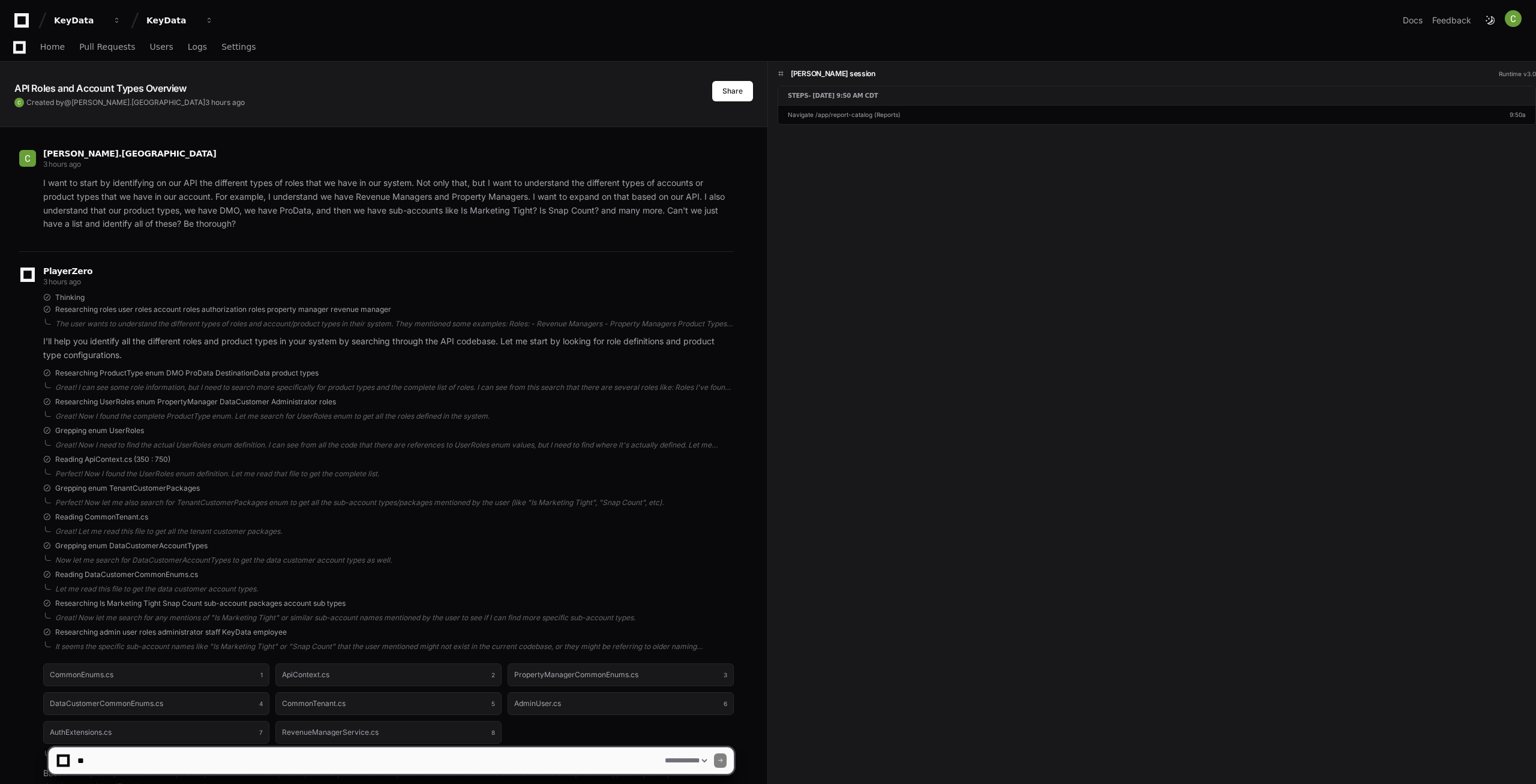
select select "*********"
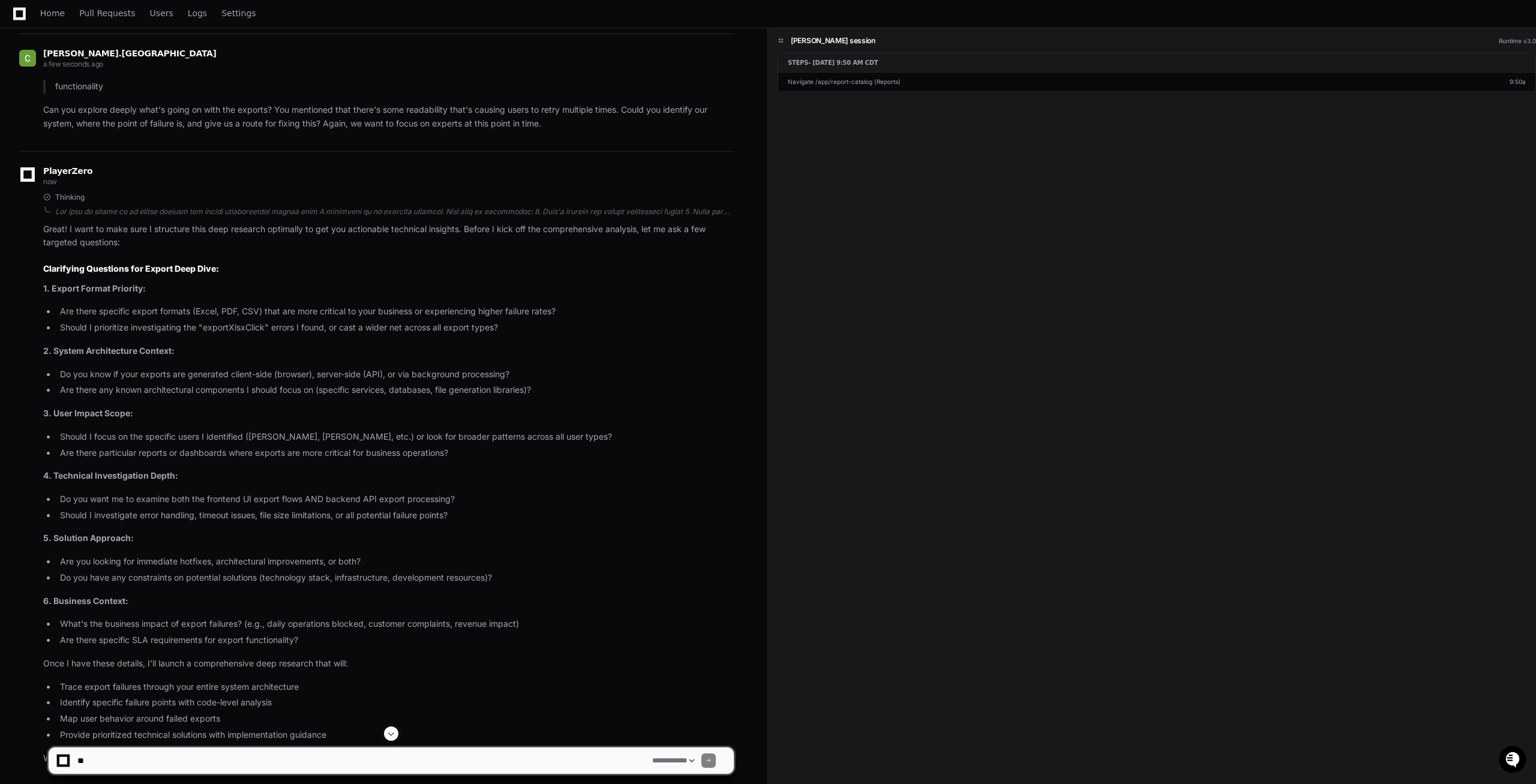
scroll to position [12574, 0]
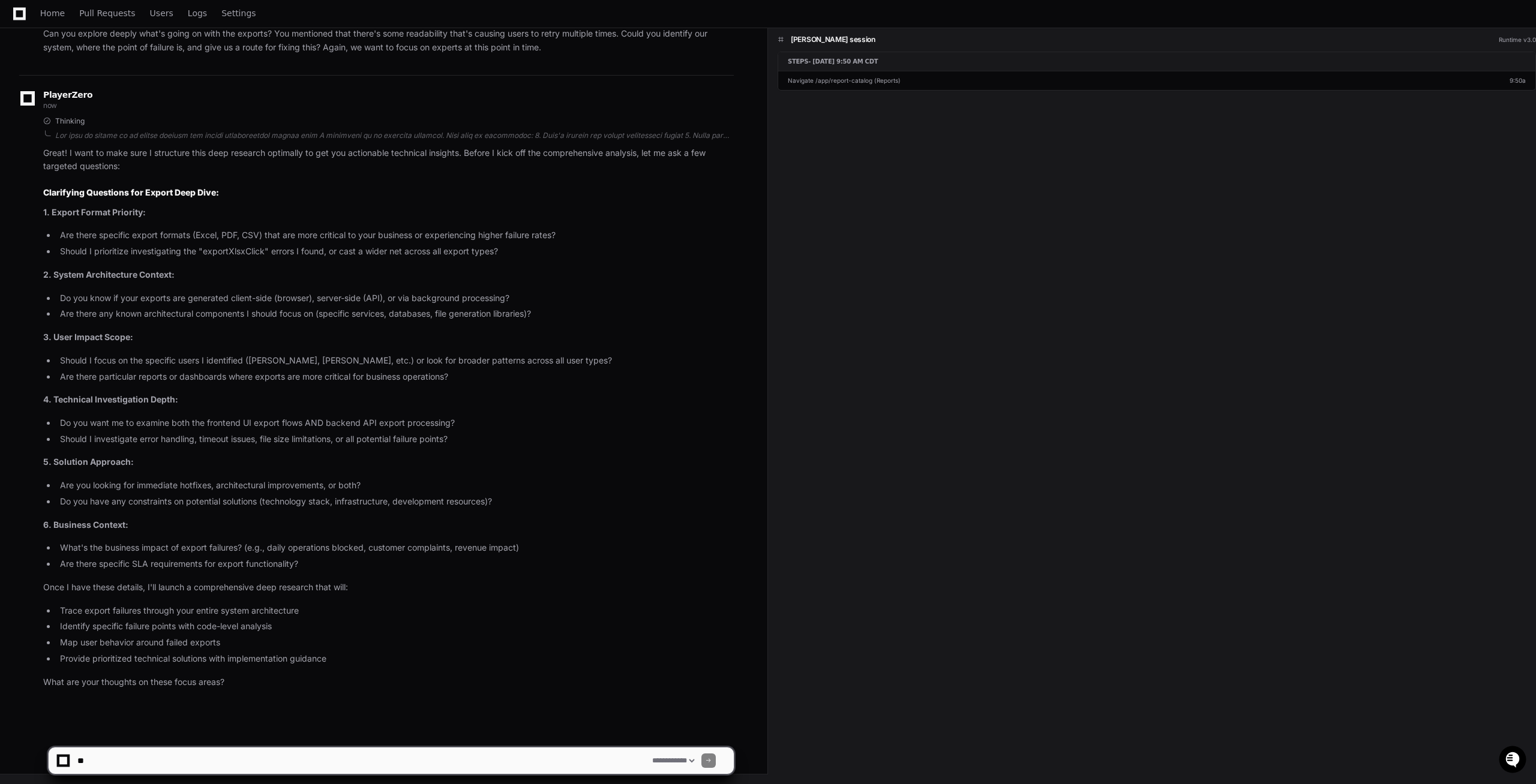
click at [163, 767] on textarea at bounding box center [362, 760] width 575 height 26
click at [540, 756] on textarea at bounding box center [362, 760] width 575 height 26
click at [264, 773] on textarea at bounding box center [362, 760] width 575 height 26
paste textarea "**********"
type textarea "**********"
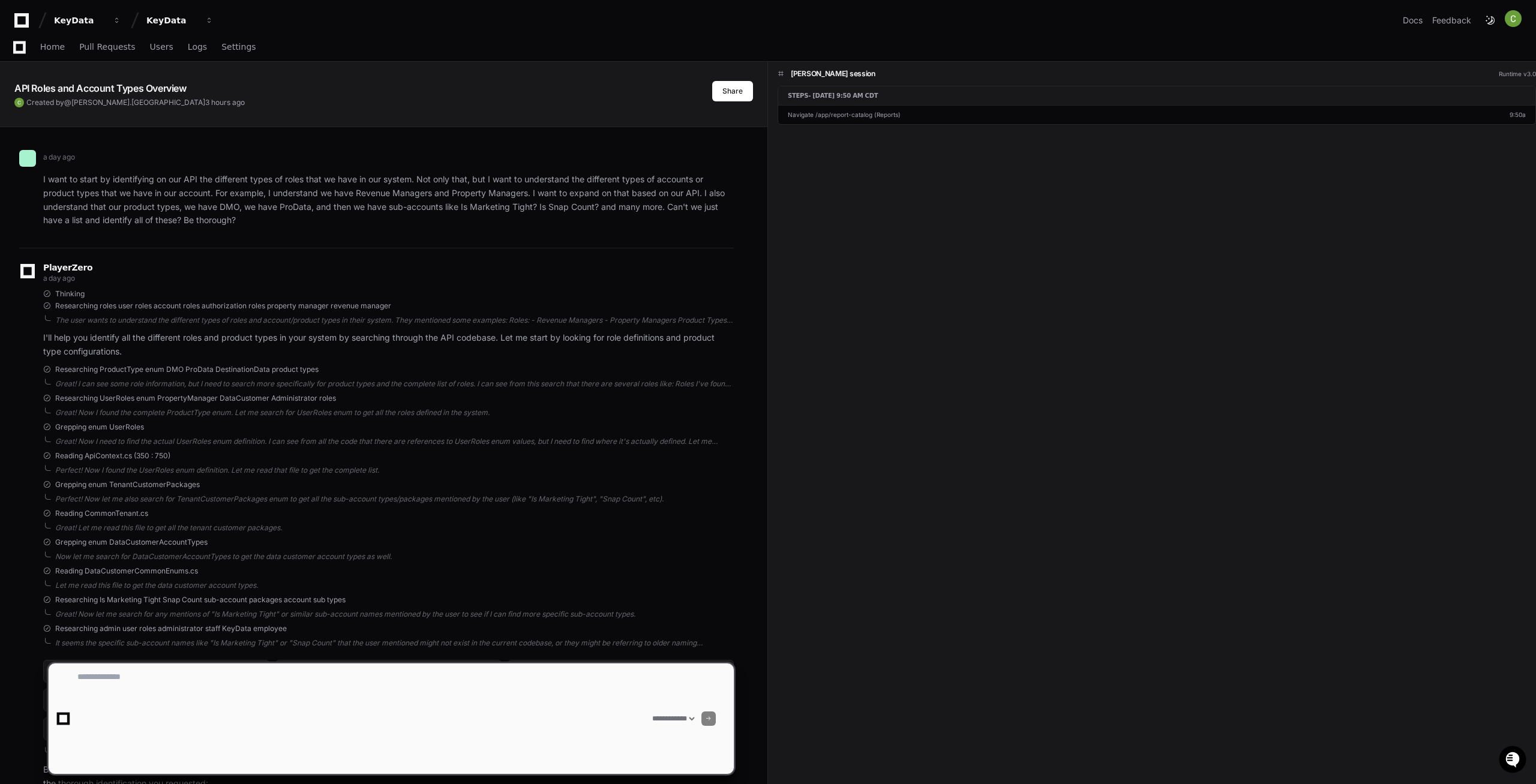
scroll to position [0, 0]
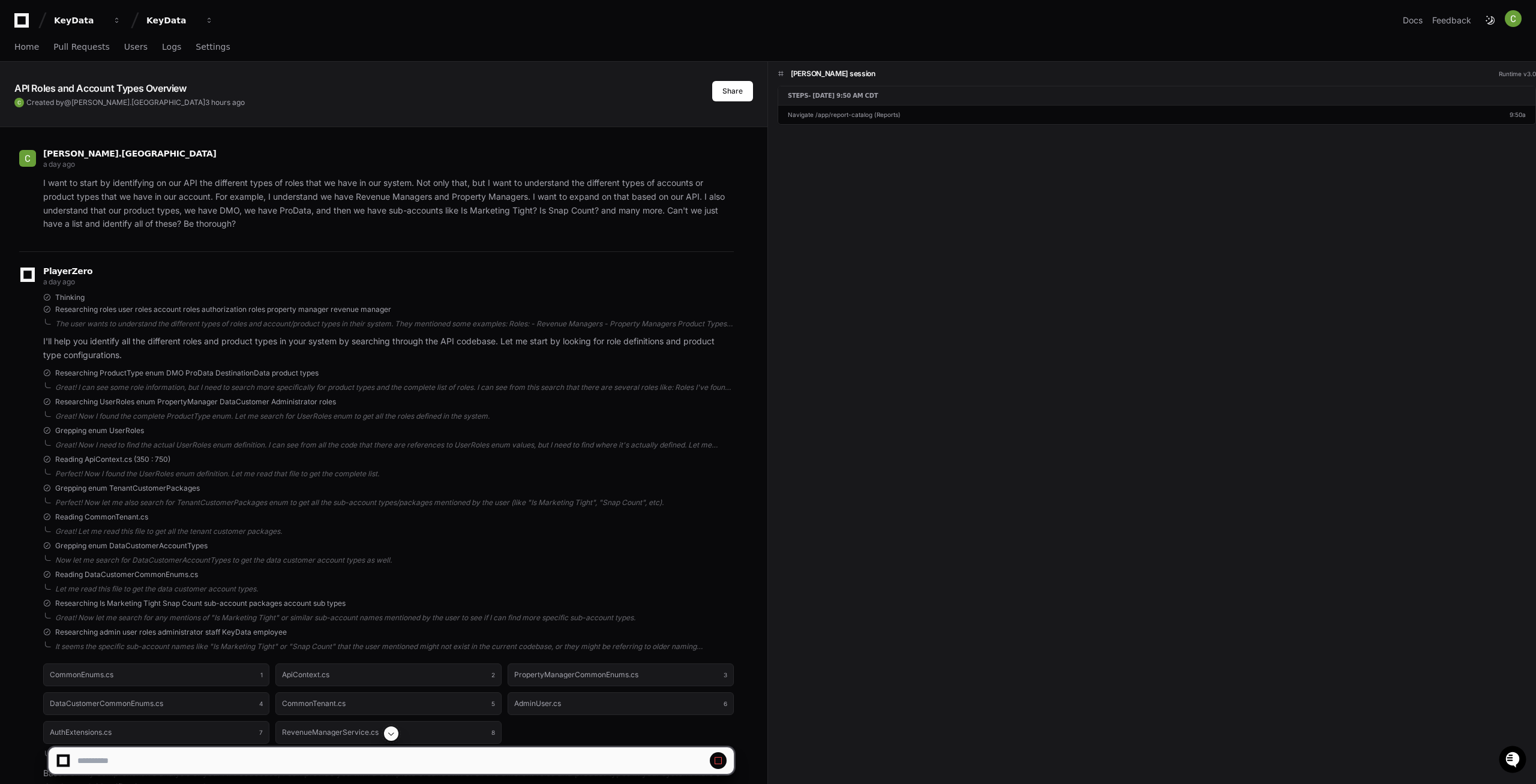
click at [391, 735] on span at bounding box center [392, 734] width 10 height 10
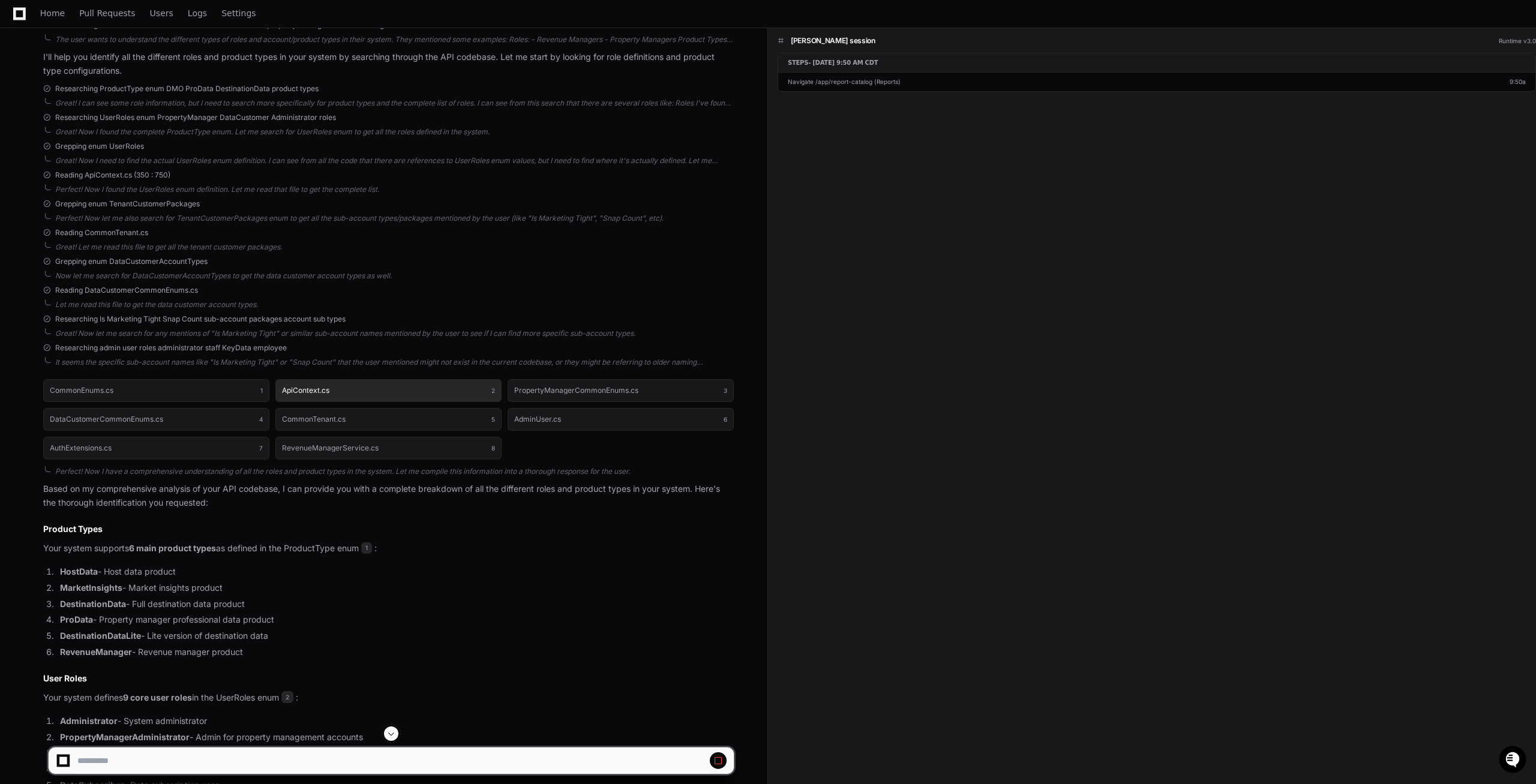
scroll to position [306, 0]
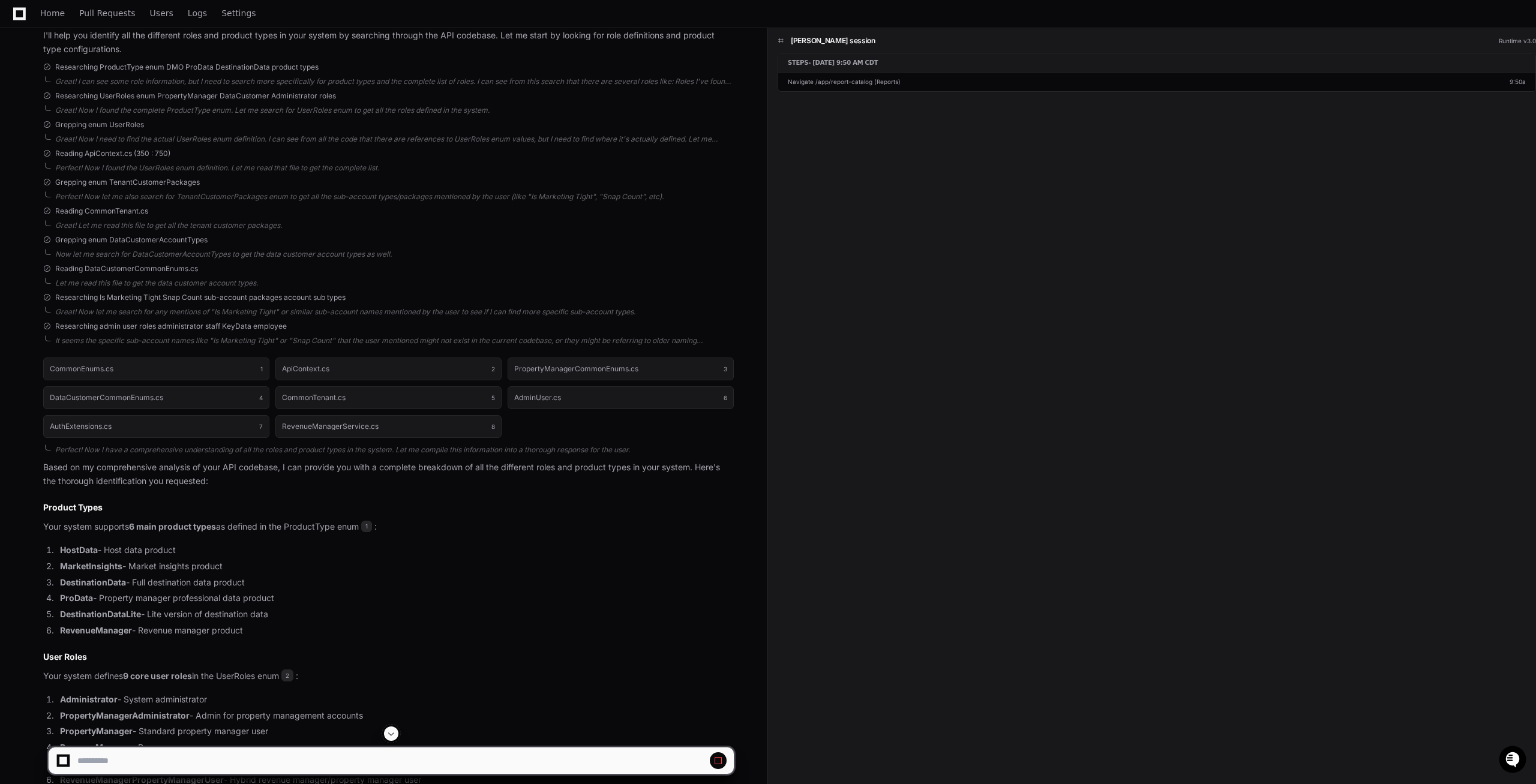
click at [391, 730] on span at bounding box center [392, 734] width 10 height 10
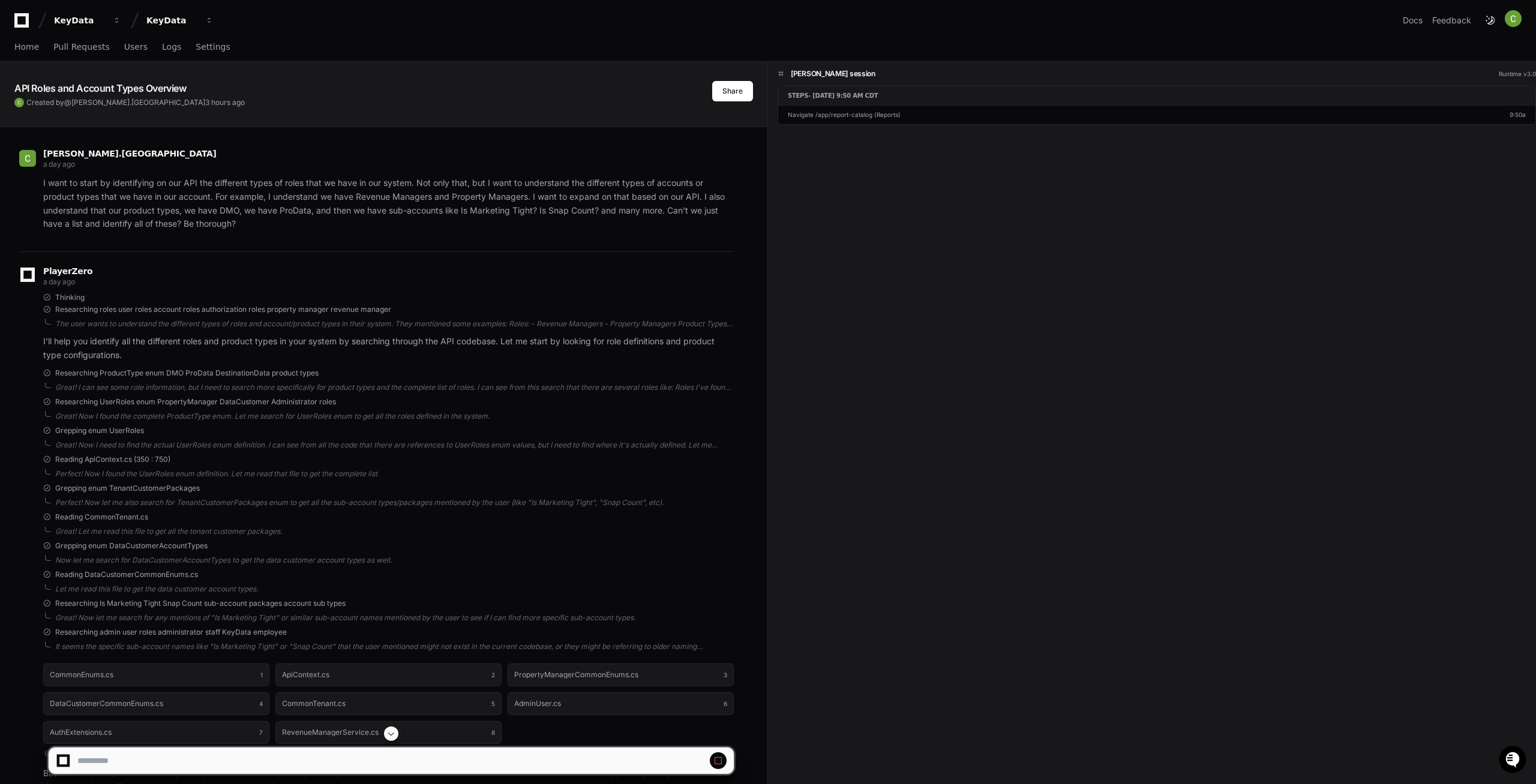
click at [388, 733] on span at bounding box center [392, 734] width 10 height 10
click at [40, 182] on div "I want to start by identifying on our API the different types of roles that we …" at bounding box center [376, 203] width 714 height 54
click at [36, 180] on div "I want to start by identifying on our API the different types of roles that we …" at bounding box center [376, 203] width 714 height 54
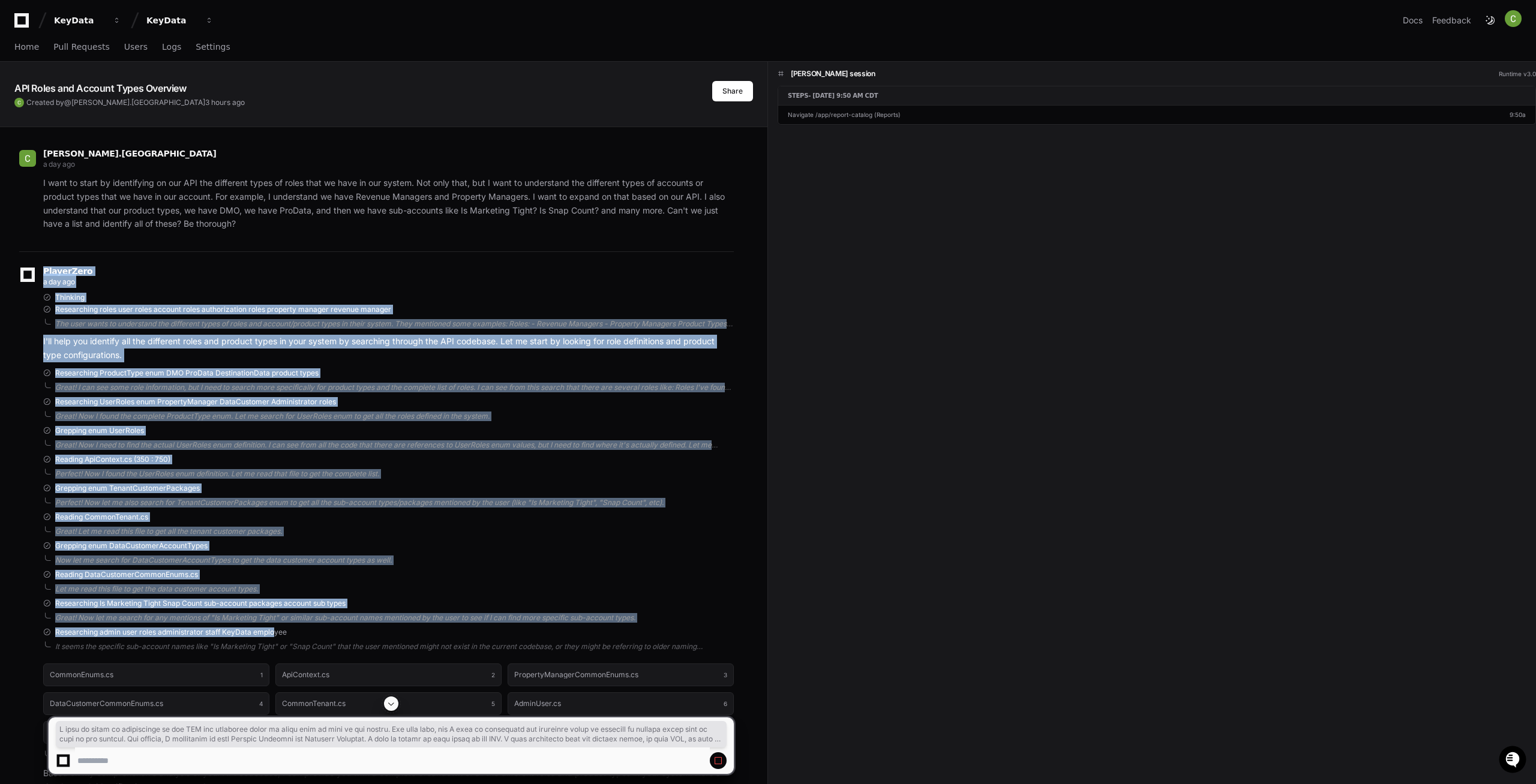
click at [38, 180] on div "I want to start by identifying on our API the different types of roles that we …" at bounding box center [376, 203] width 714 height 54
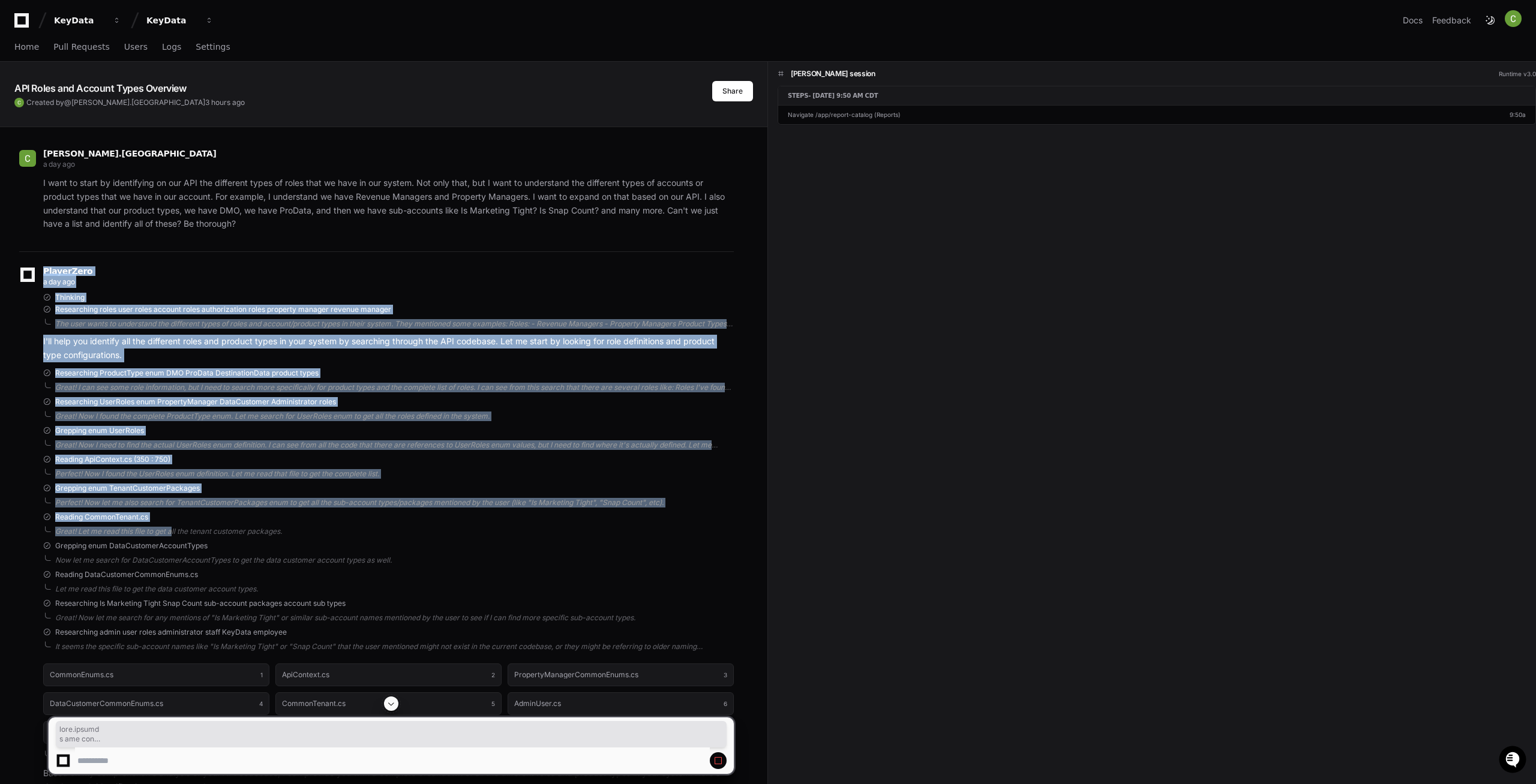
drag, startPoint x: 38, startPoint y: 180, endPoint x: 219, endPoint y: 460, distance: 333.4
click at [231, 455] on div "Reading ApiContext.cs (350 : 750)" at bounding box center [388, 460] width 691 height 10
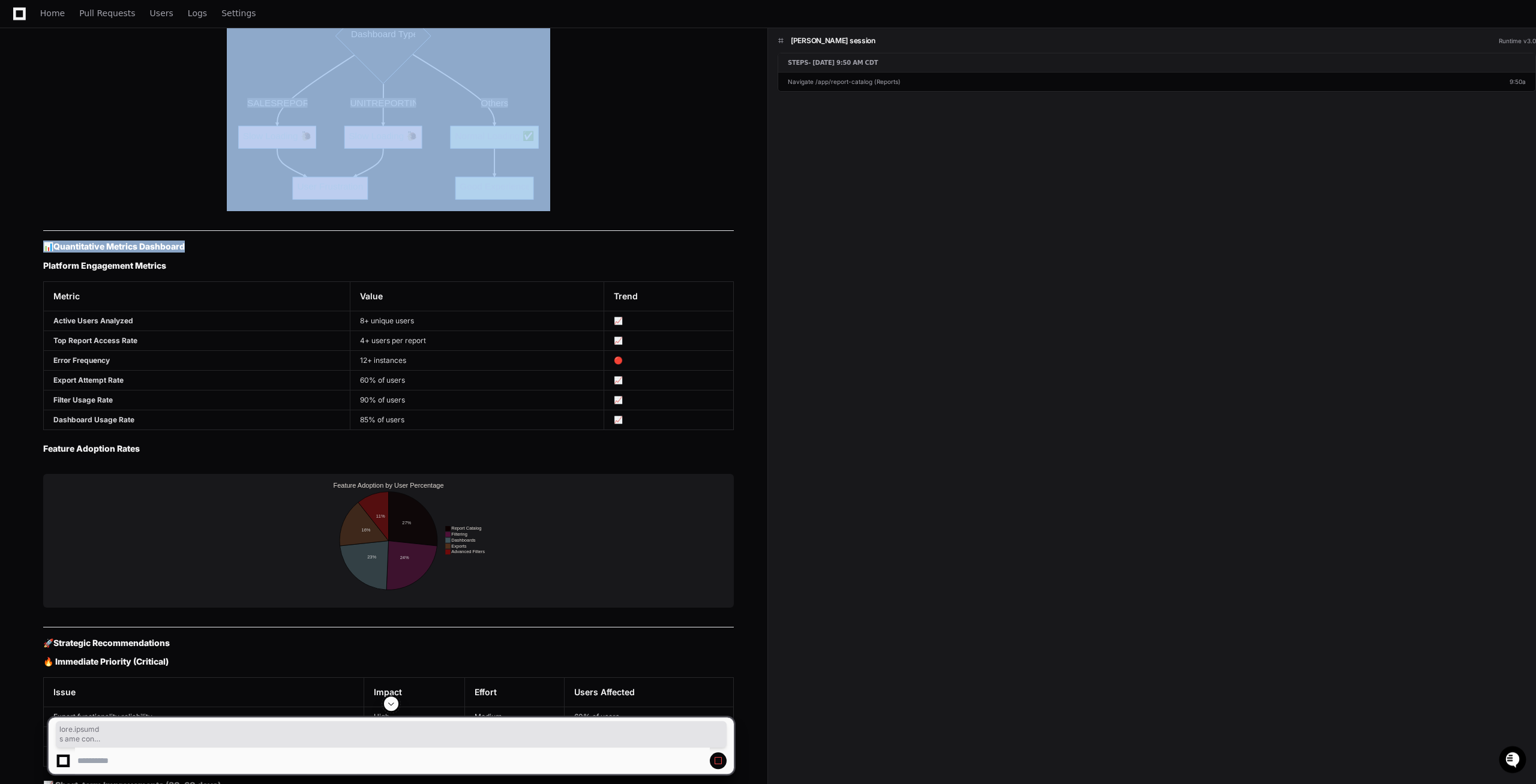
scroll to position [10280, 0]
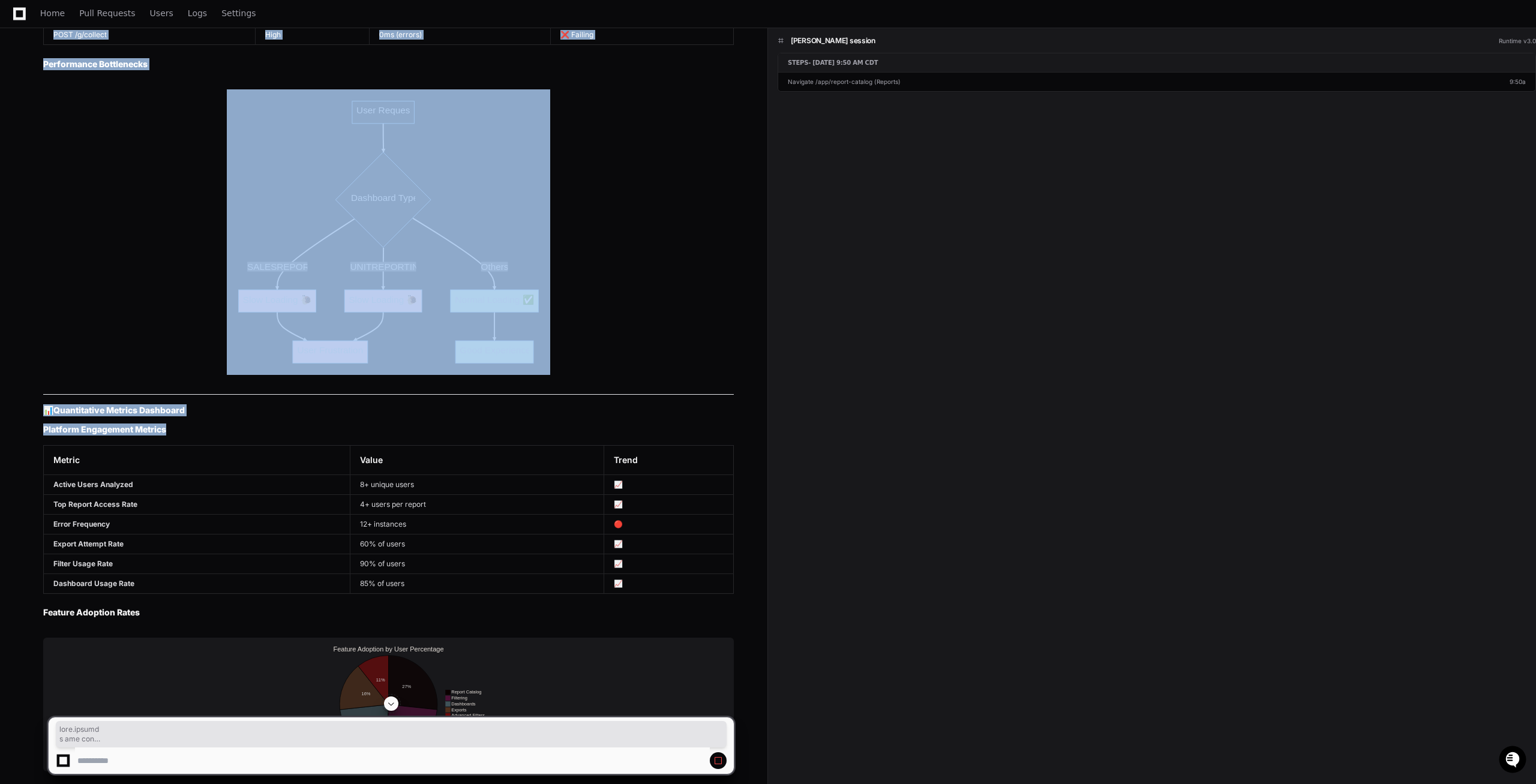
drag, startPoint x: 47, startPoint y: 309, endPoint x: 189, endPoint y: 465, distance: 211.0
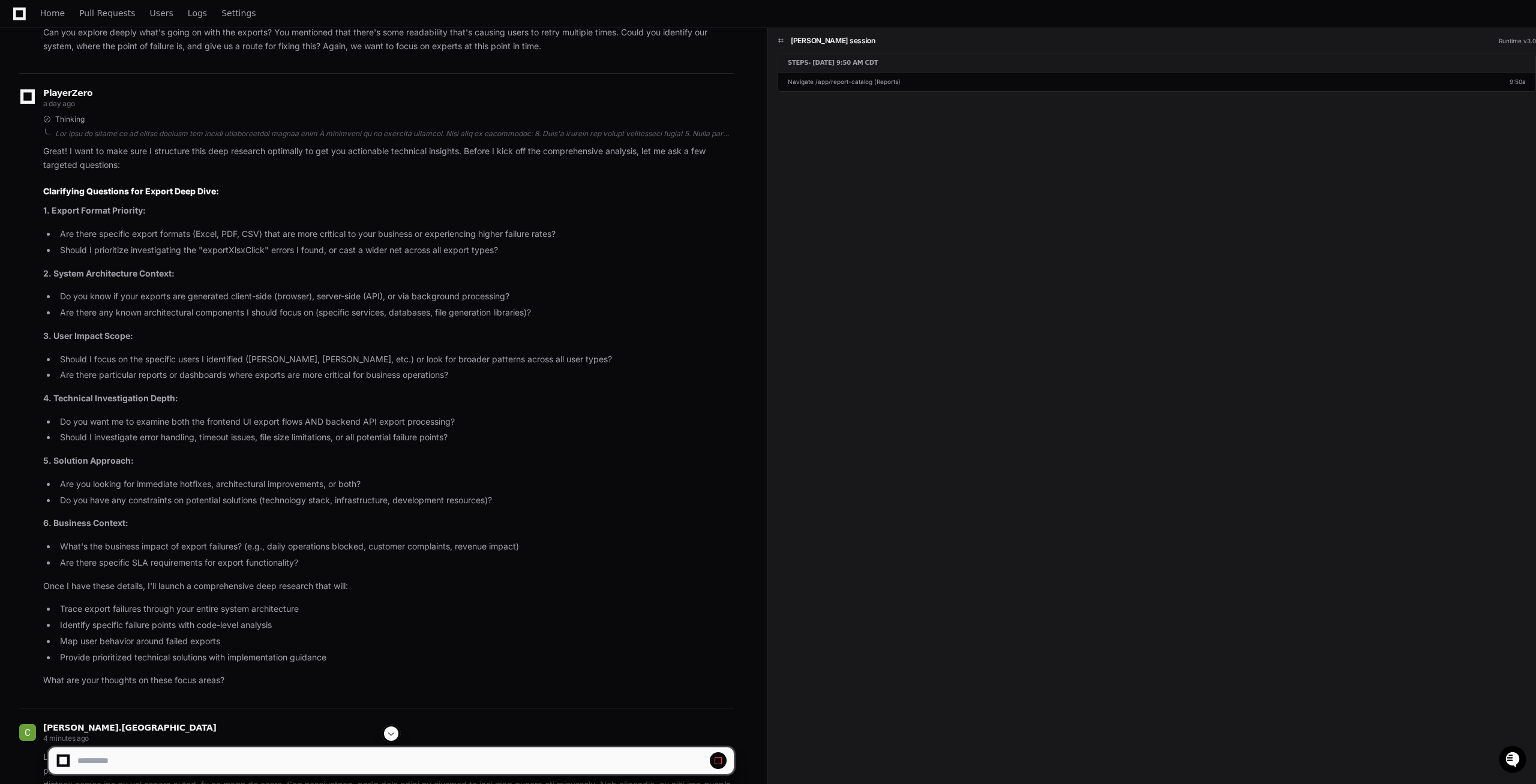
scroll to position [0, 0]
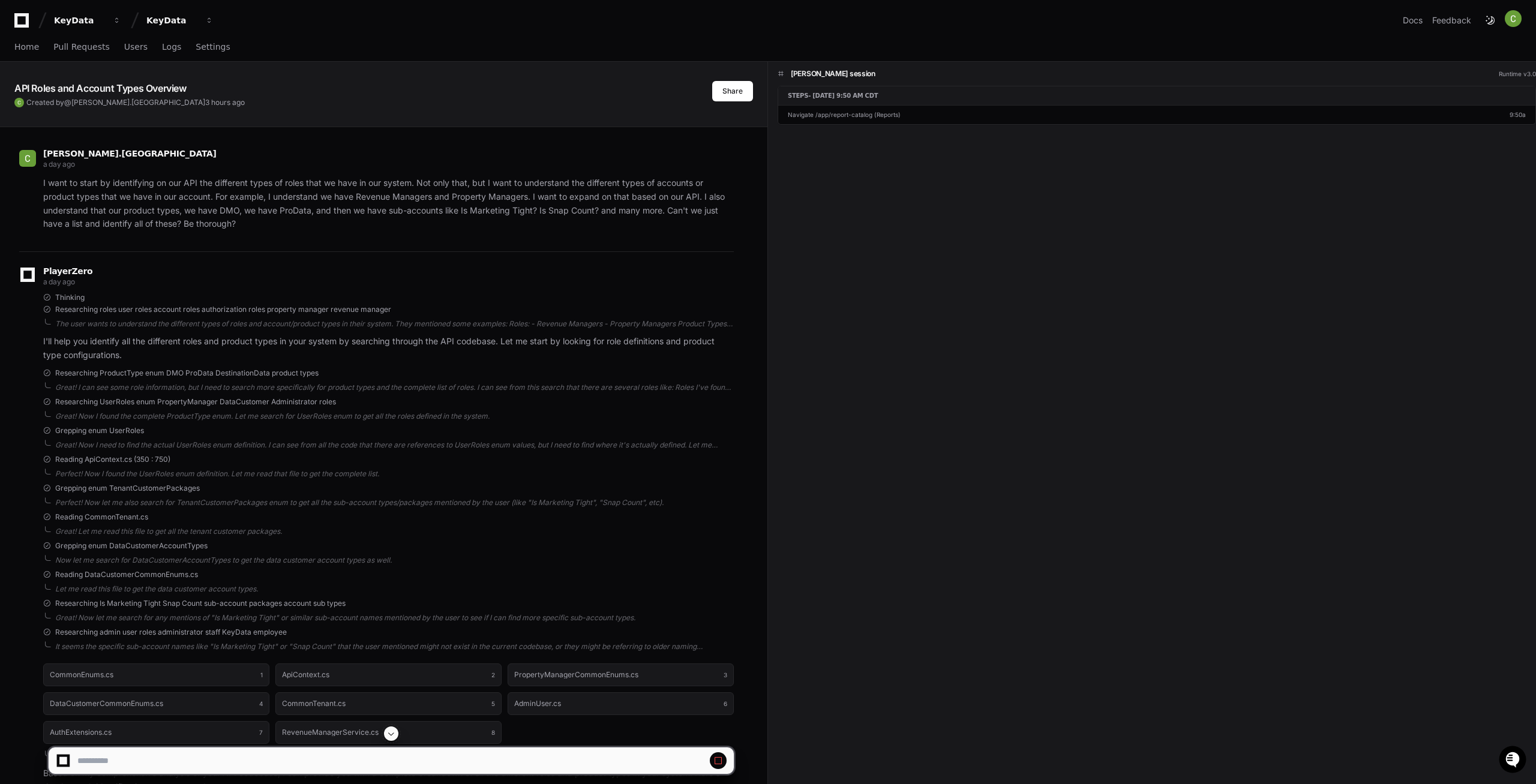
click at [1358, 422] on div "Kathryn Macgeraghty's session Runtime v3.0 Steps - Aug 9, 9:50 AM CDT Navigate …" at bounding box center [1152, 440] width 768 height 756
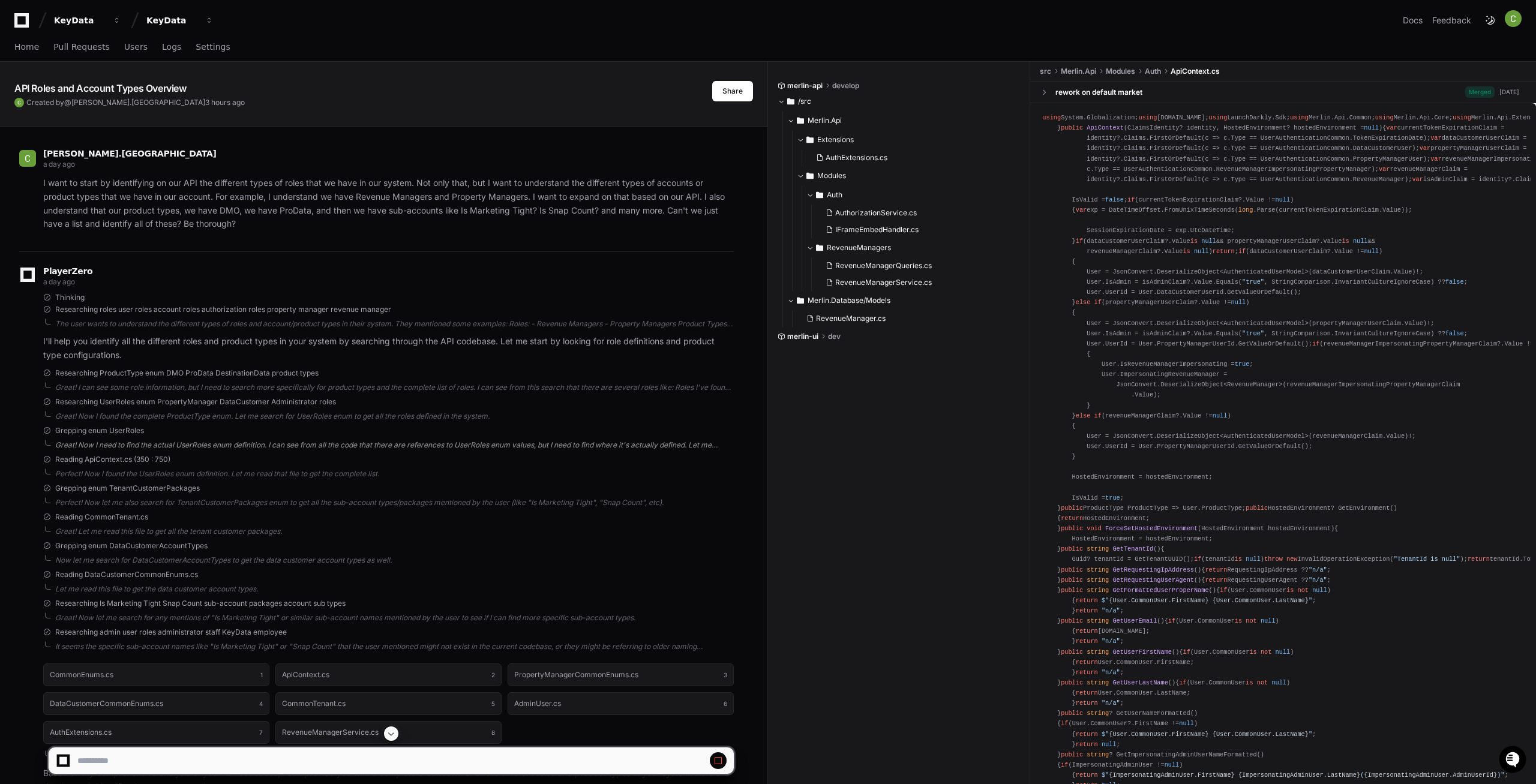
click at [335, 446] on div "Great! Now I need to find the actual UserRoles enum definition. I can see from …" at bounding box center [394, 445] width 679 height 10
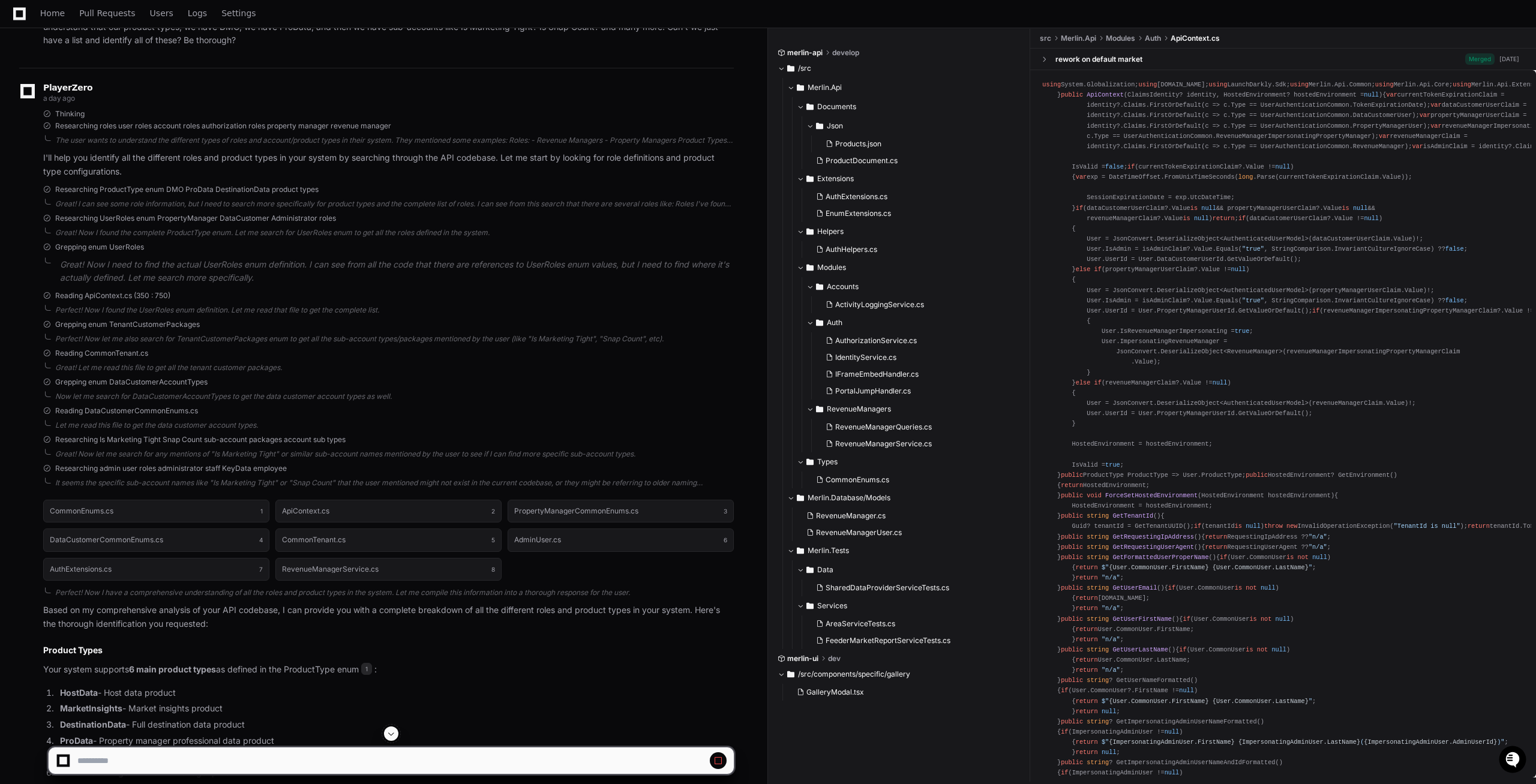
scroll to position [551, 0]
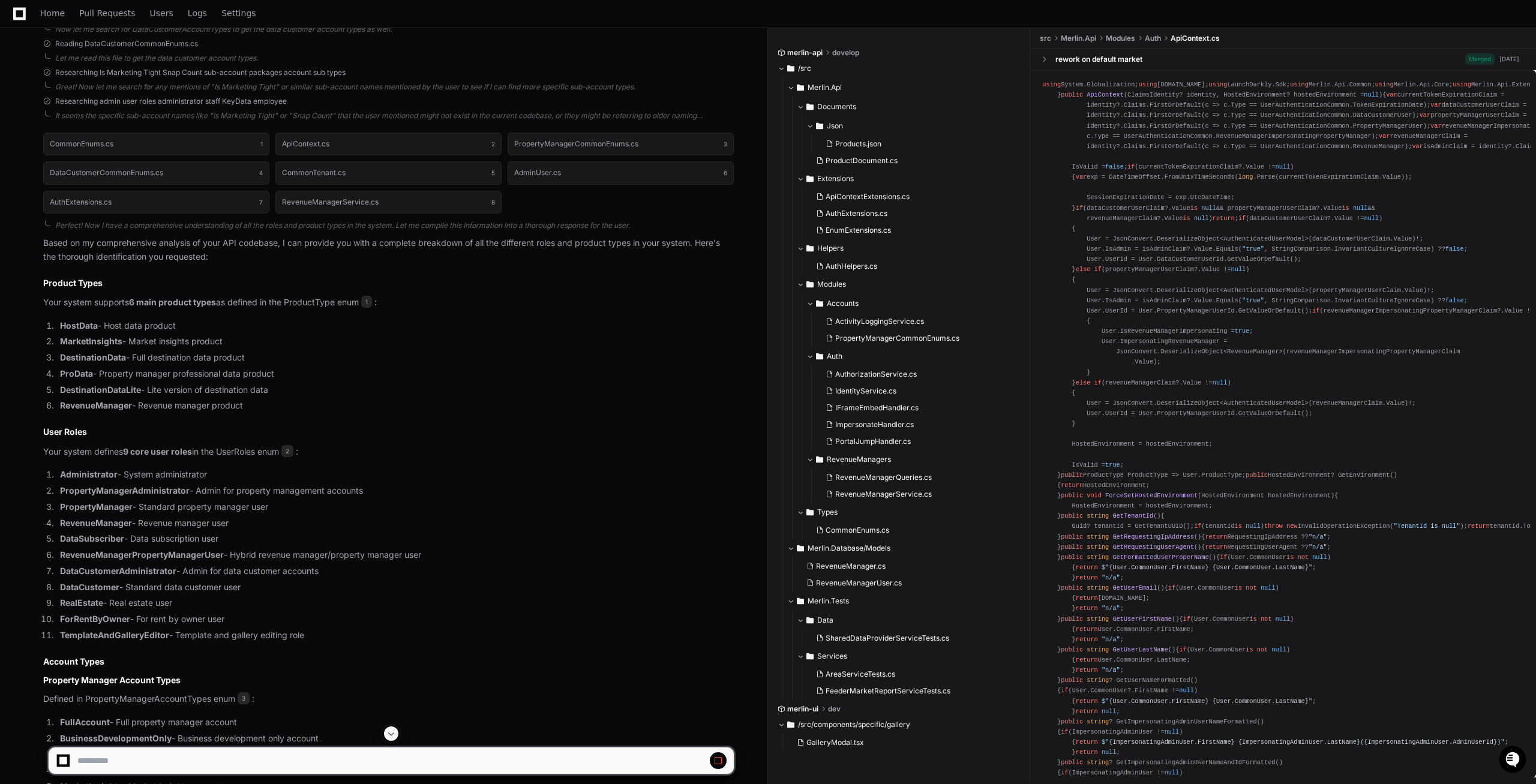
click at [393, 729] on span at bounding box center [392, 734] width 10 height 10
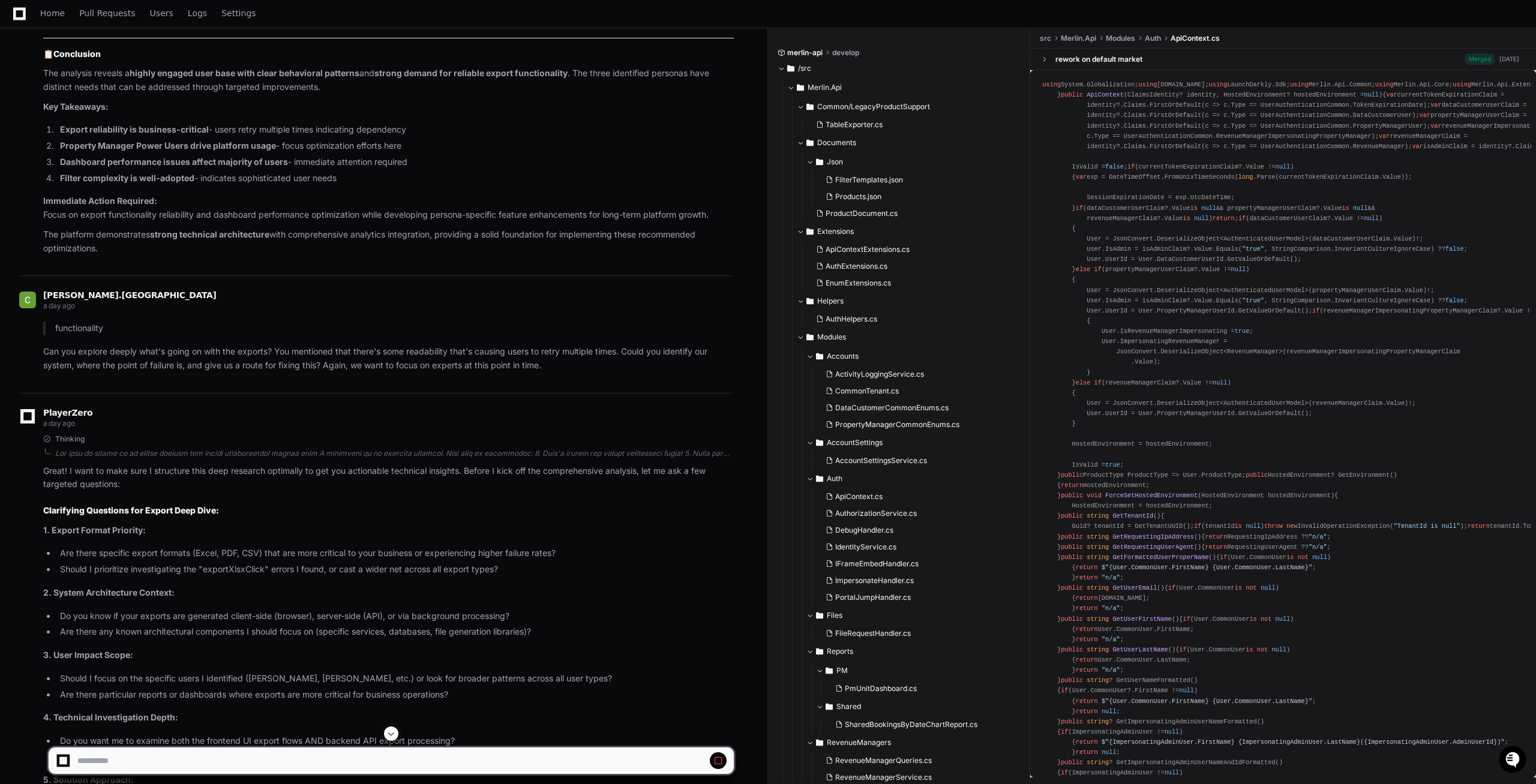
scroll to position [12259, 0]
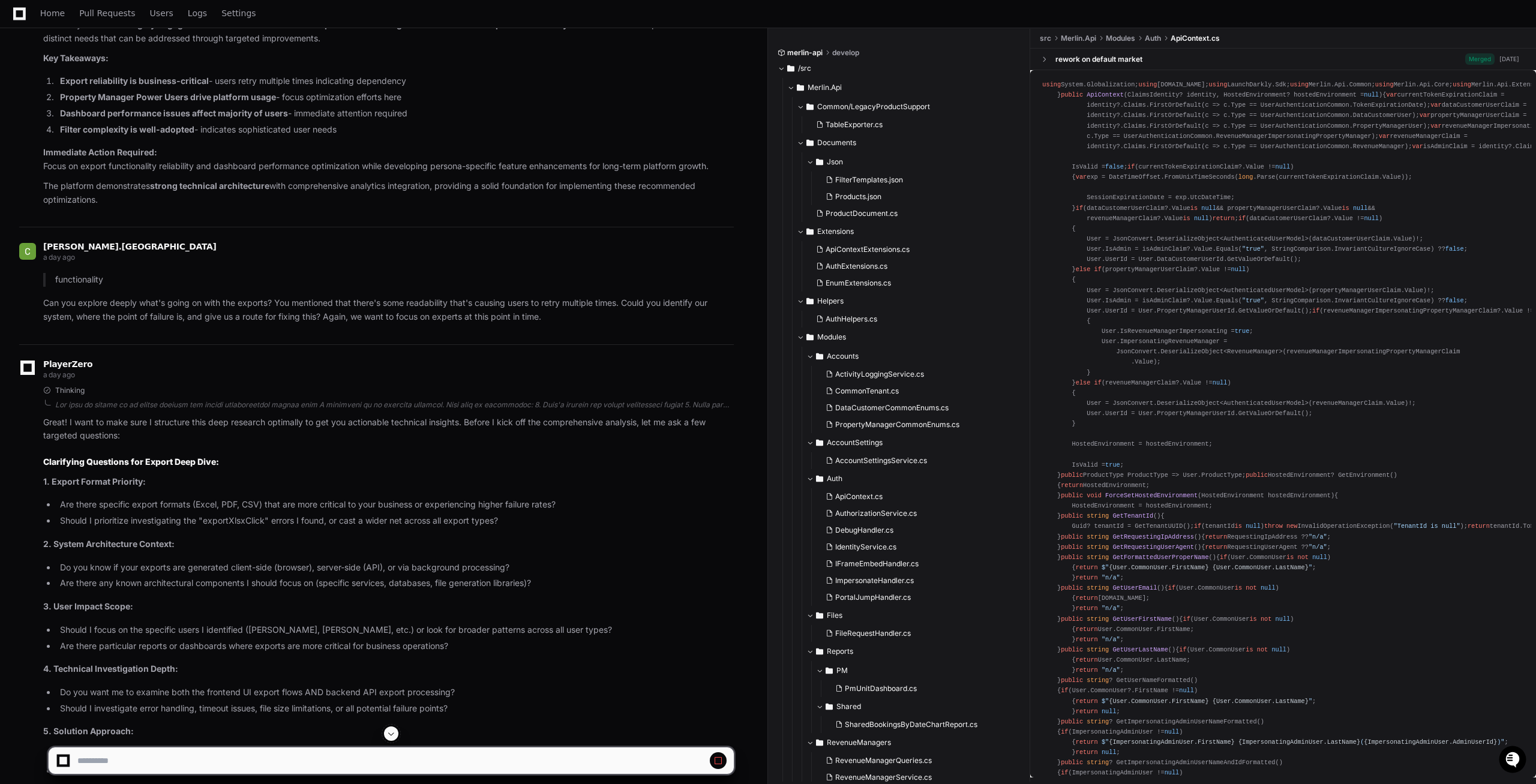
click at [579, 574] on li "Do you know if your exports are generated client-side (browser), server-side (A…" at bounding box center [395, 567] width 678 height 14
click at [387, 731] on span at bounding box center [392, 734] width 10 height 10
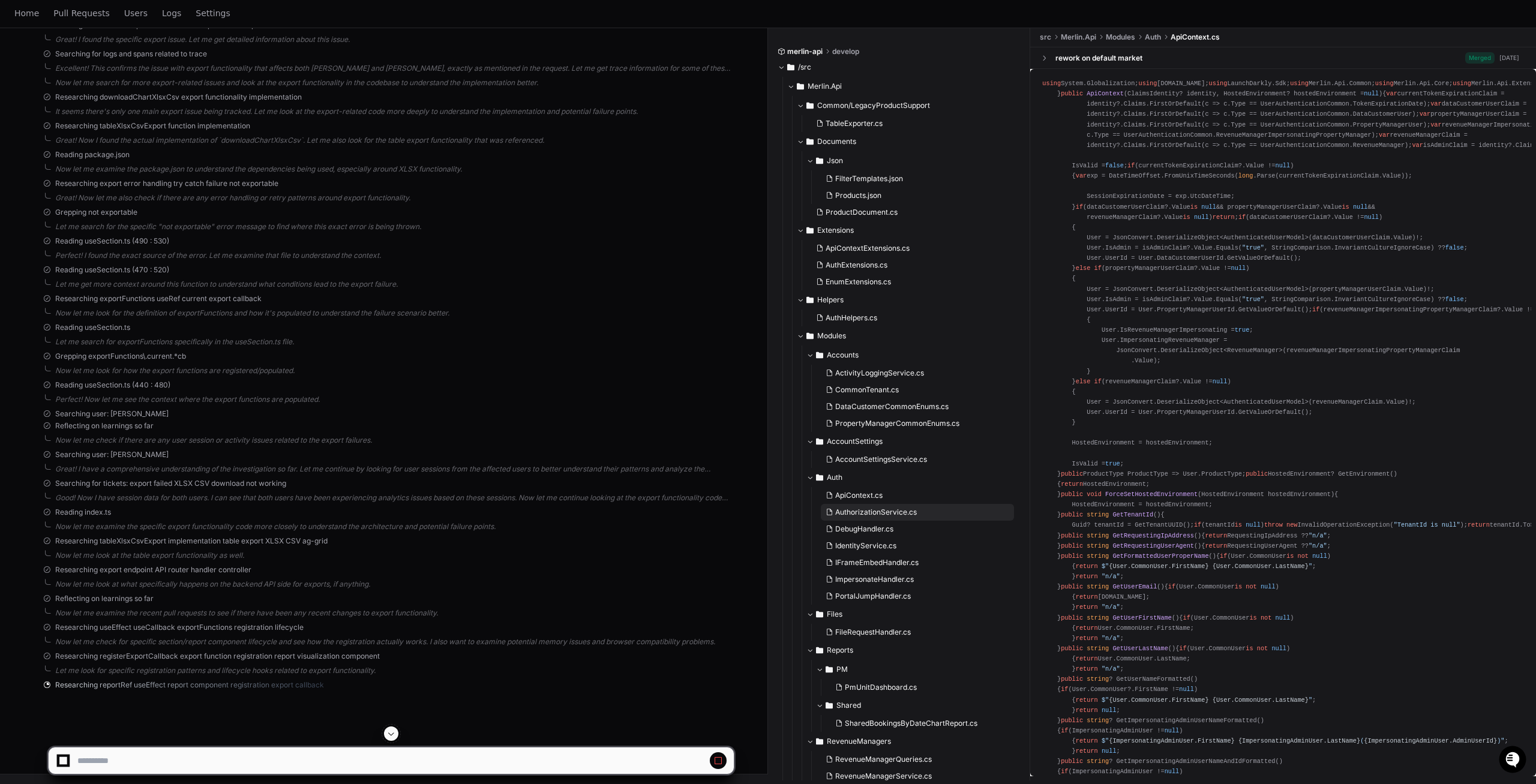
scroll to position [0, 0]
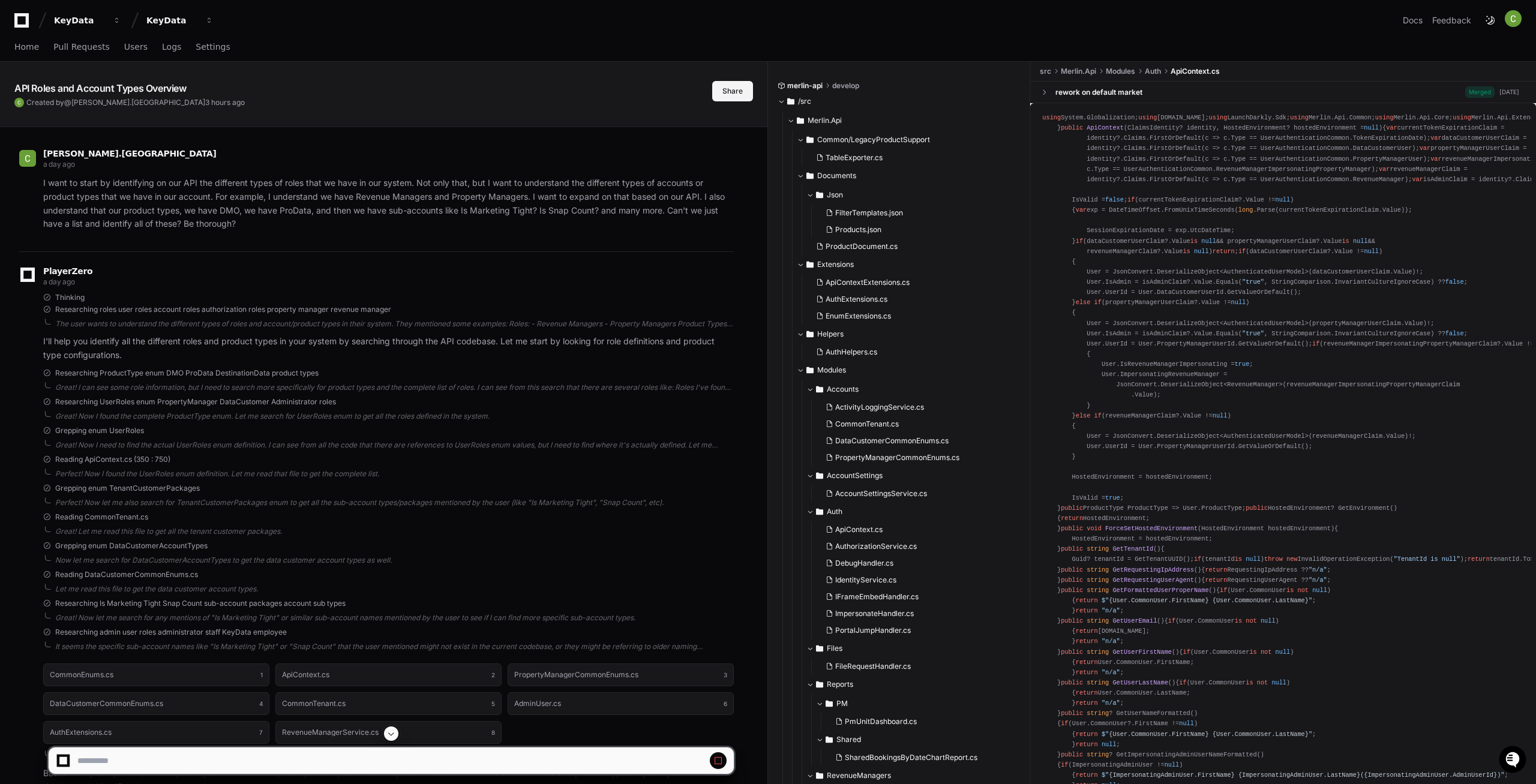
click at [738, 95] on button "Share" at bounding box center [733, 91] width 41 height 20
click at [853, 297] on span "AuthExtensions.cs" at bounding box center [857, 300] width 62 height 10
click at [407, 556] on div "Now let me search for DataCustomerAccountTypes to get the data customer account…" at bounding box center [394, 561] width 679 height 10
click at [388, 726] on button at bounding box center [392, 734] width 15 height 15
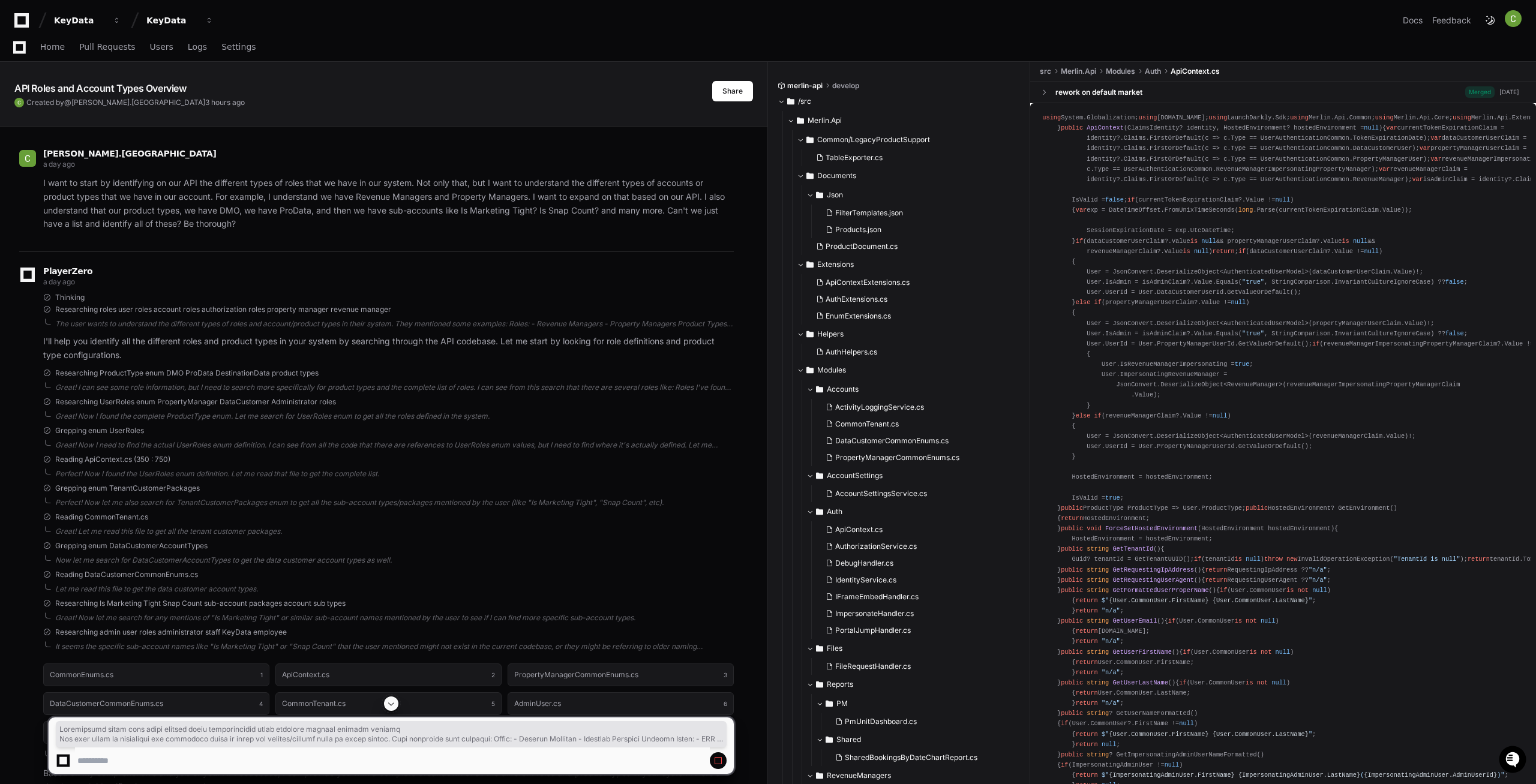
click at [389, 703] on span at bounding box center [392, 704] width 10 height 10
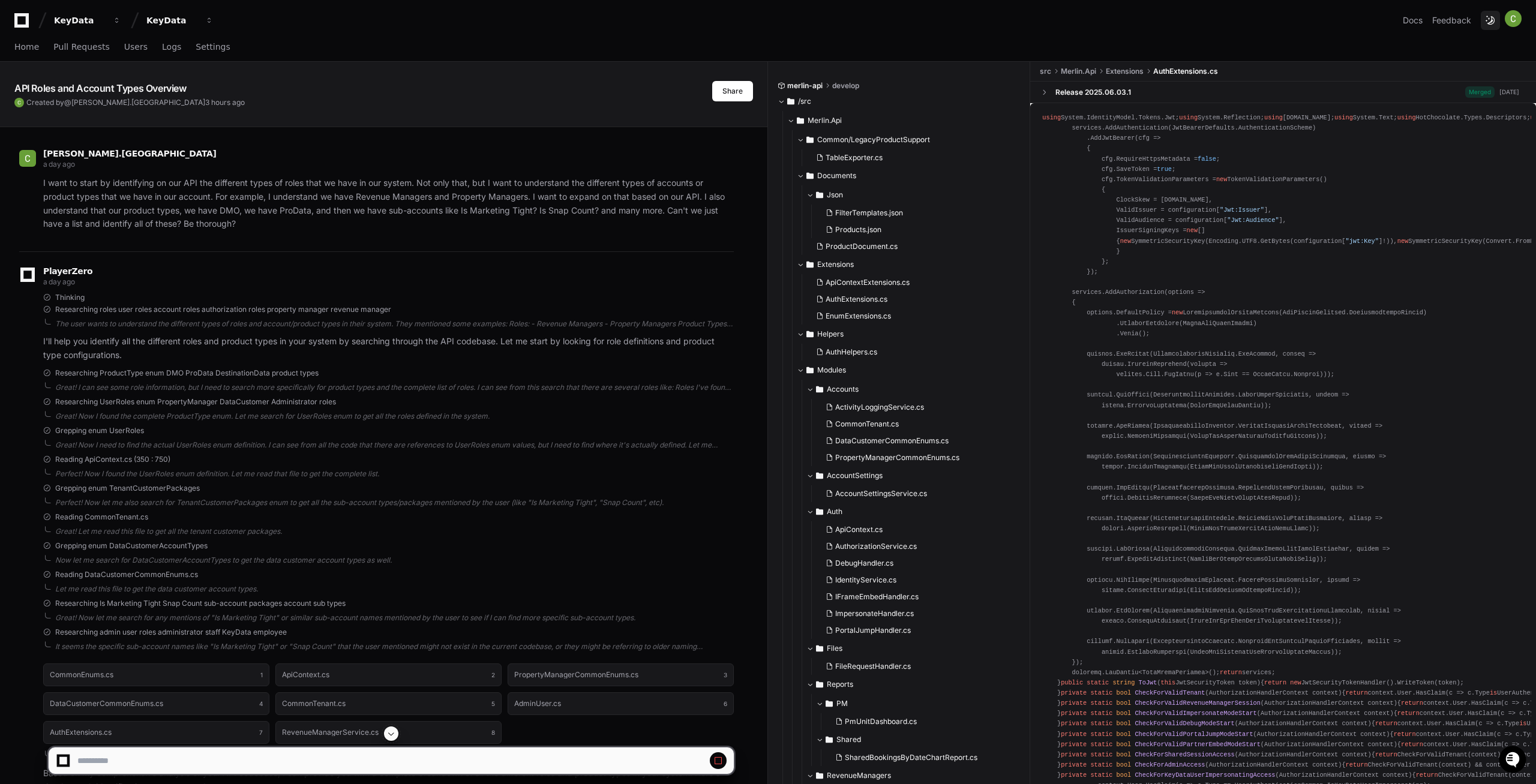
click at [1490, 24] on button at bounding box center [1490, 20] width 20 height 19
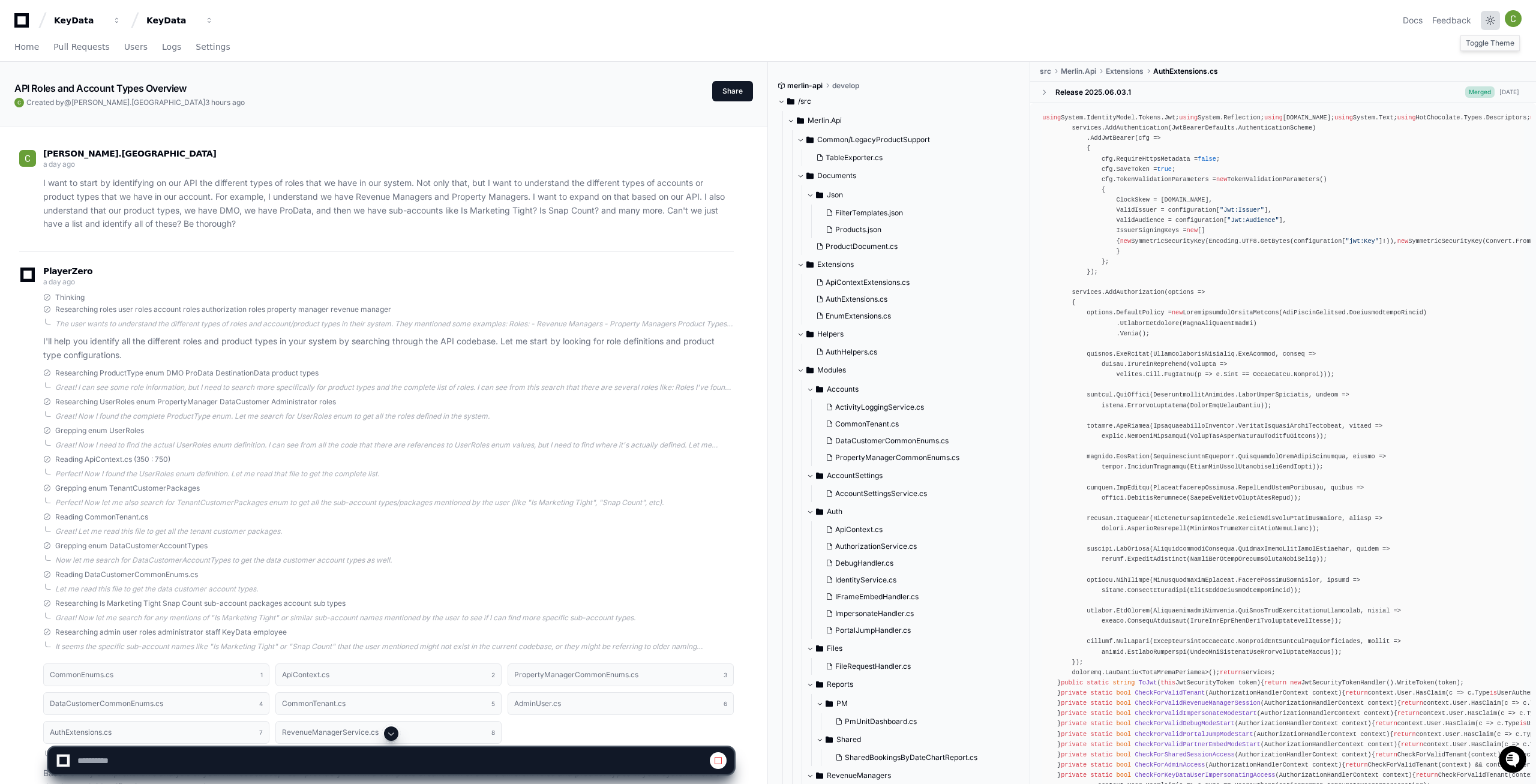
click at [1489, 19] on button at bounding box center [1490, 20] width 20 height 19
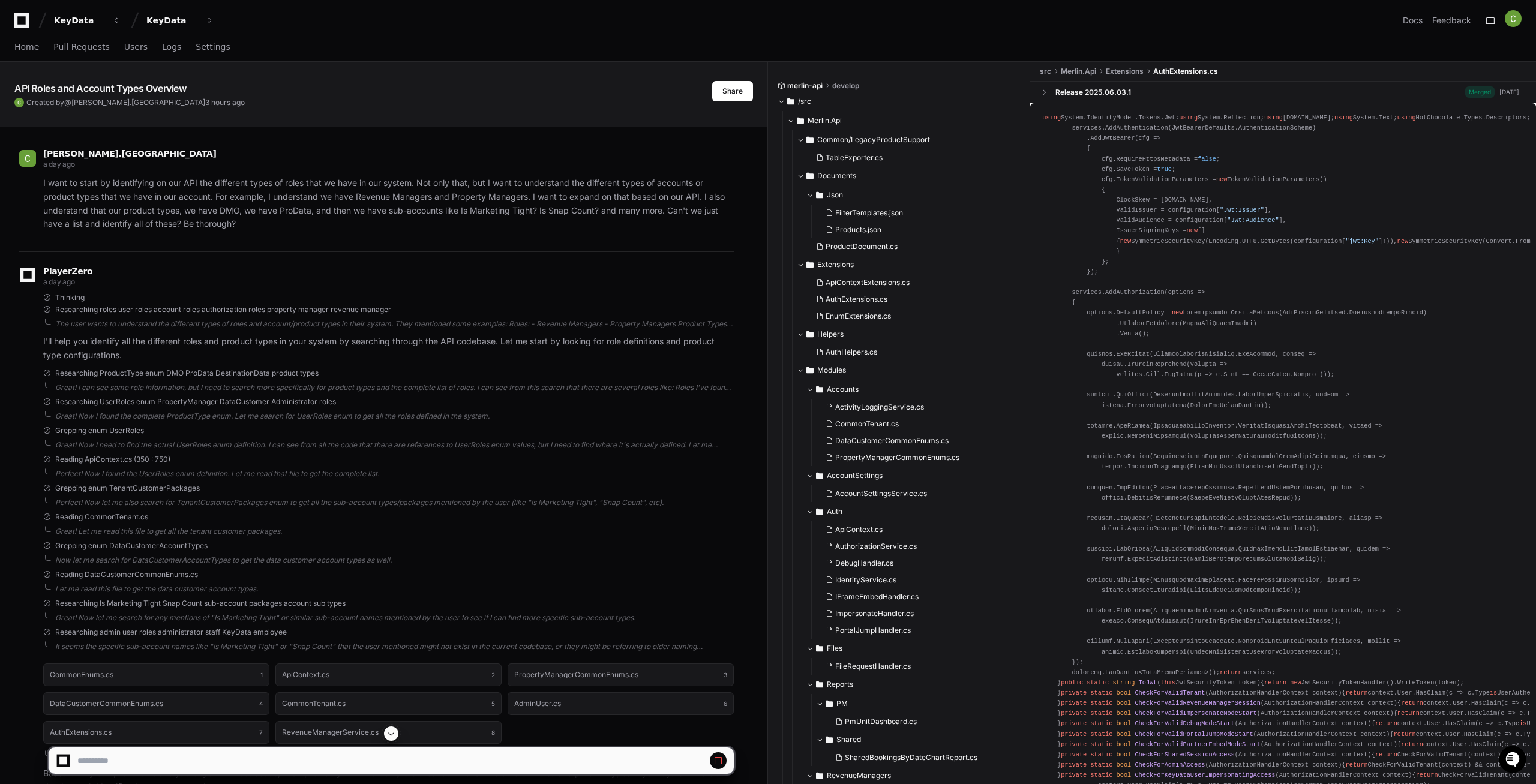
click at [392, 734] on span at bounding box center [392, 734] width 10 height 10
select select "*********"
click at [390, 738] on span at bounding box center [392, 734] width 10 height 10
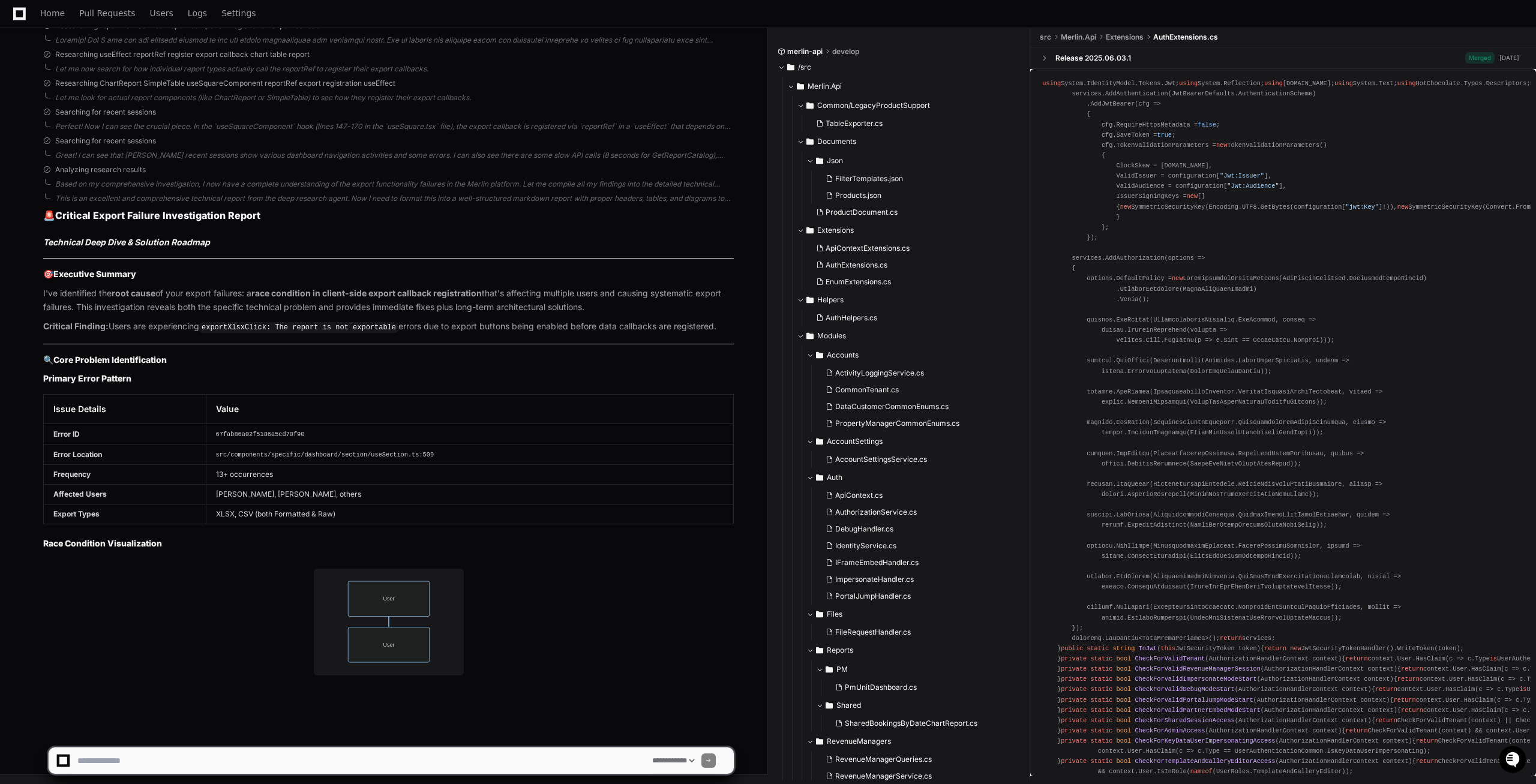
scroll to position [14369, 0]
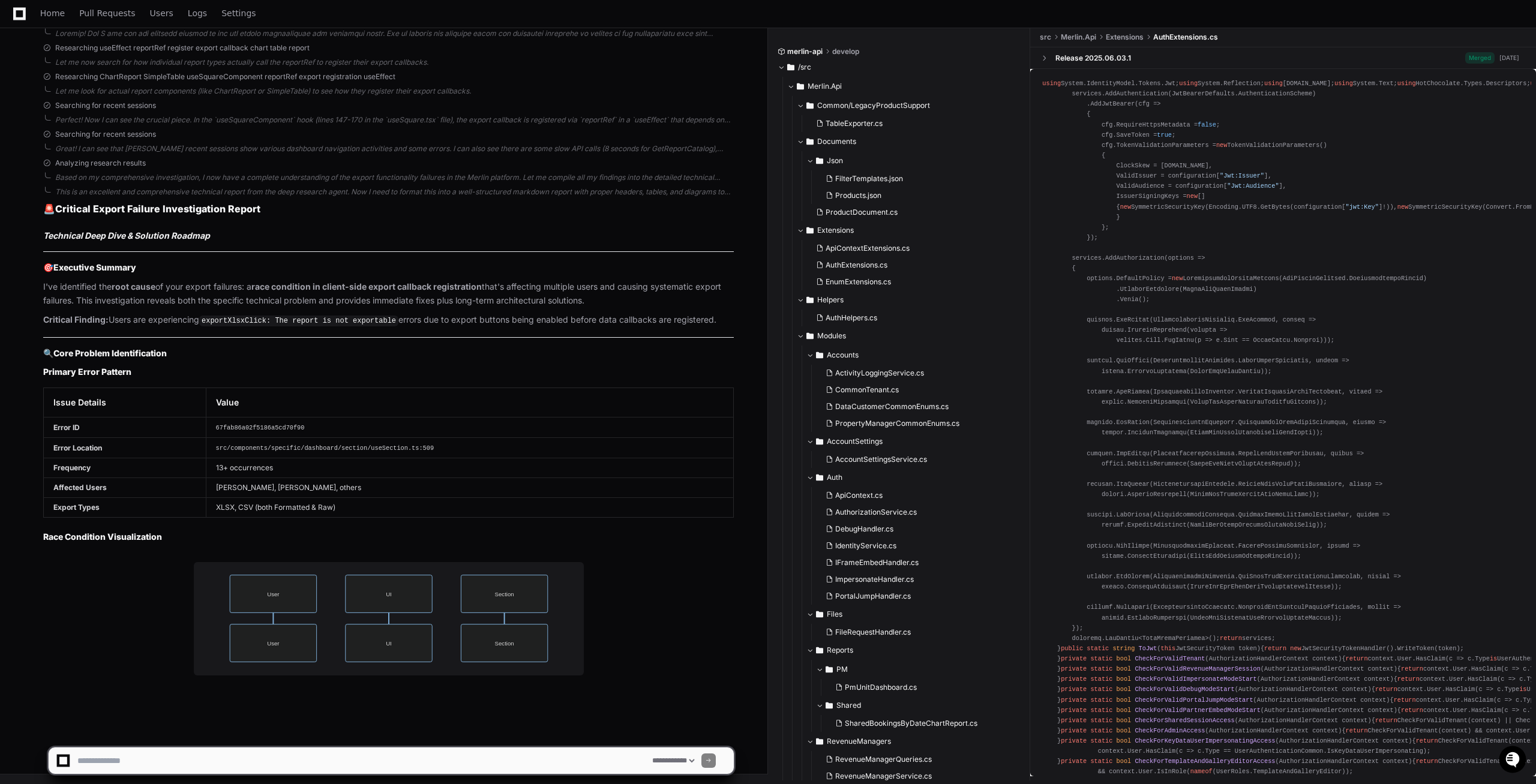
click at [266, 431] on code "67fab86a02f5186a5cd70f90" at bounding box center [260, 427] width 89 height 7
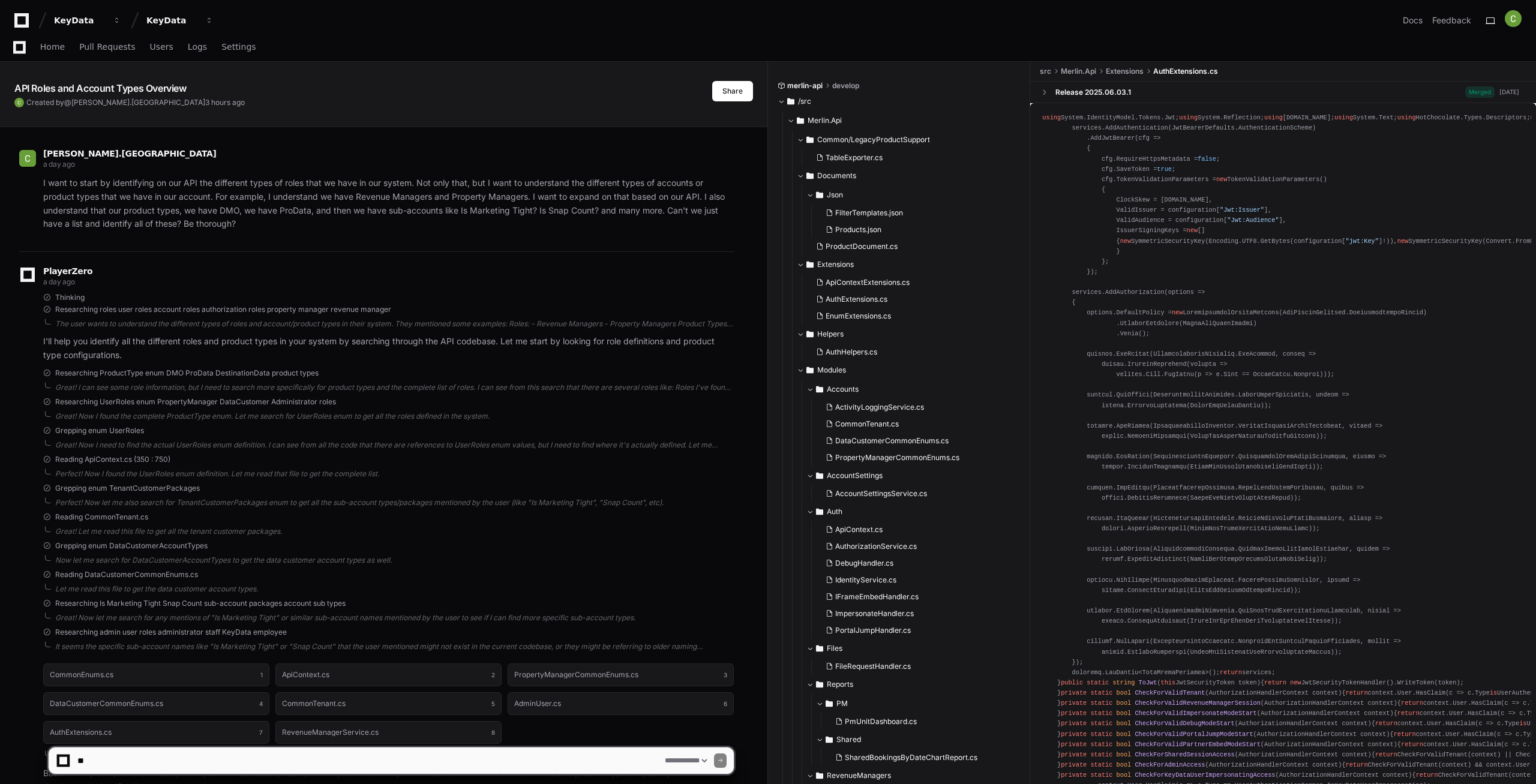
select select "*********"
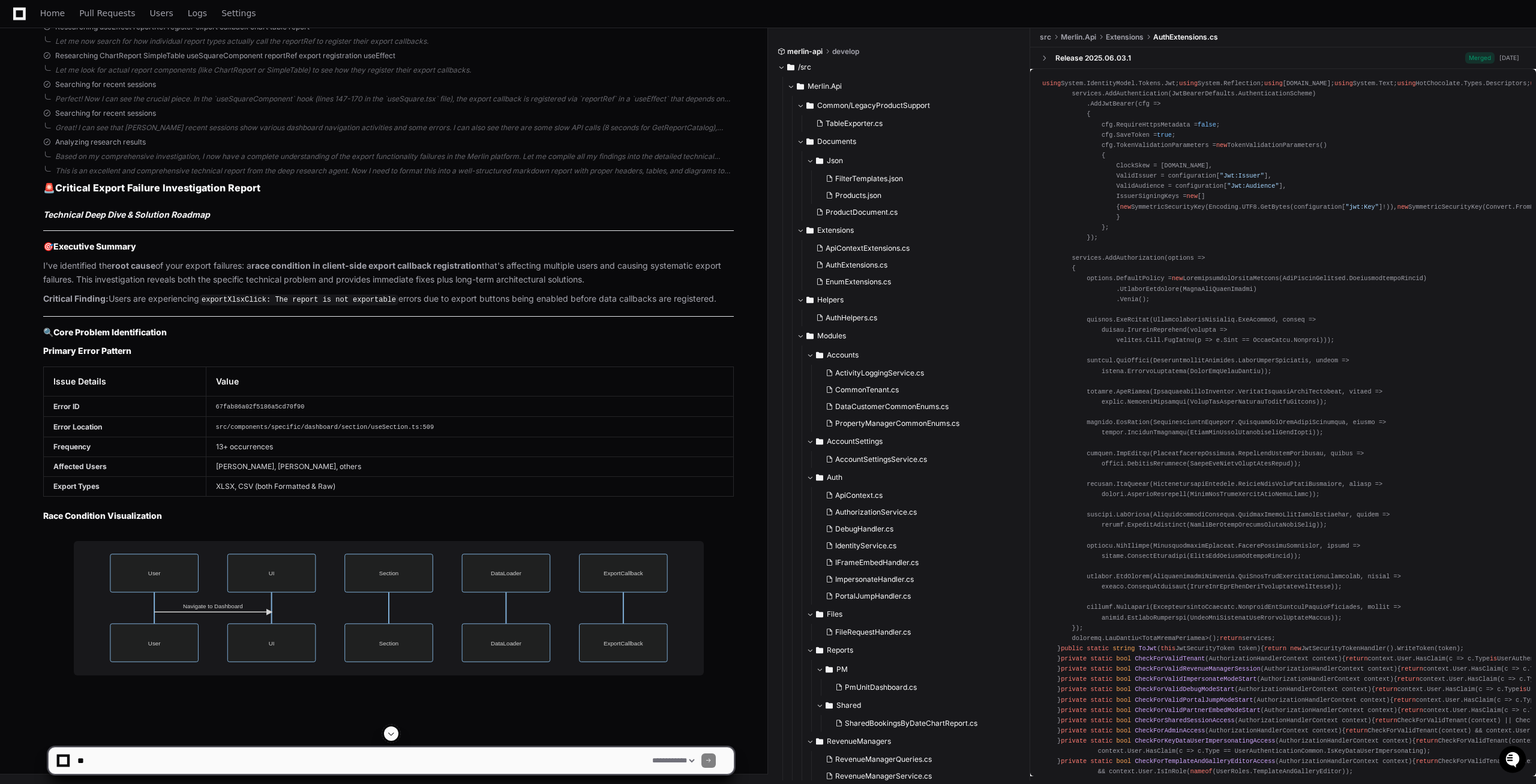
scroll to position [14275, 0]
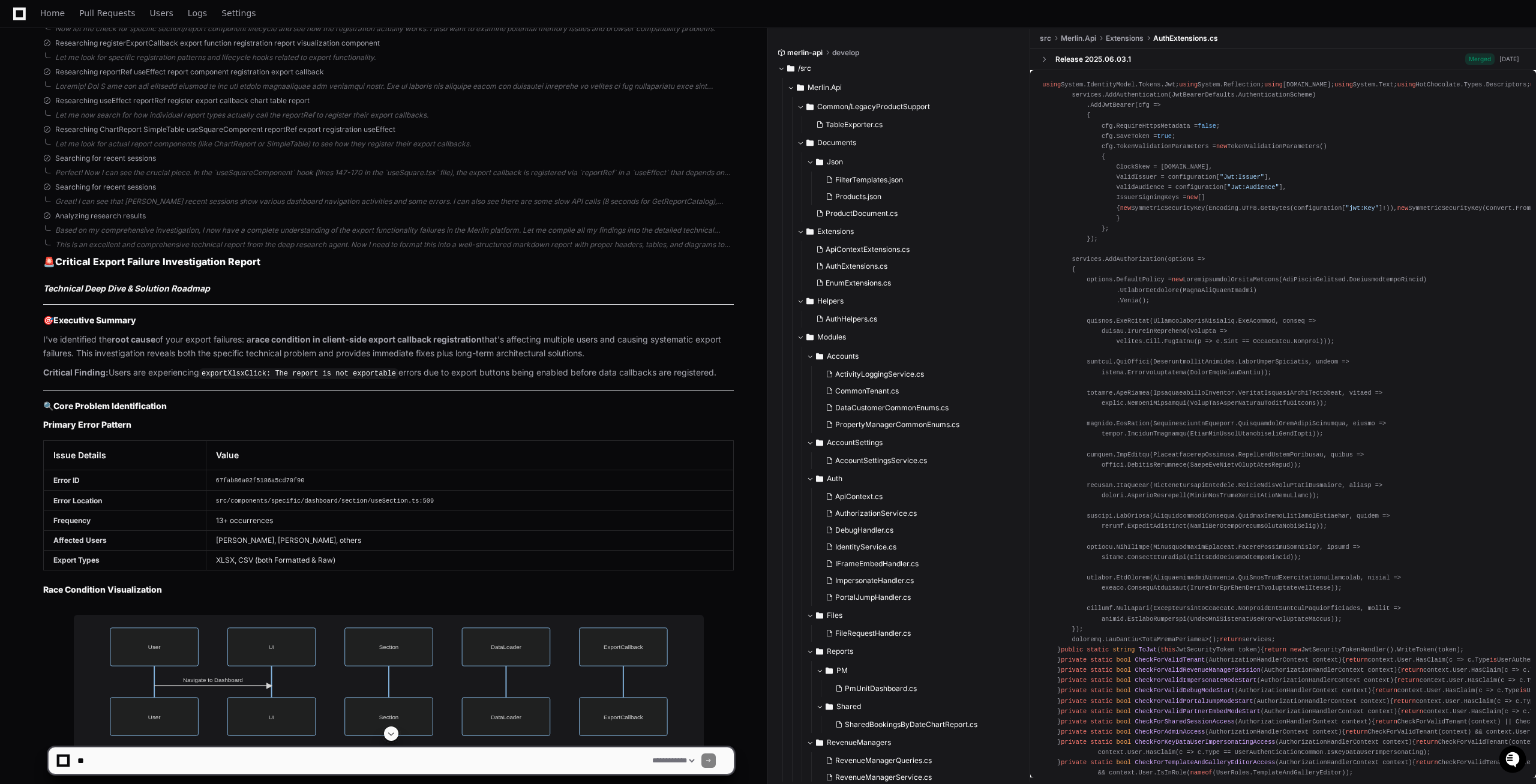
click at [393, 505] on code "src/components/specific/dashboard/section/useSection.ts:509" at bounding box center [325, 500] width 218 height 7
click at [396, 733] on span at bounding box center [392, 734] width 10 height 10
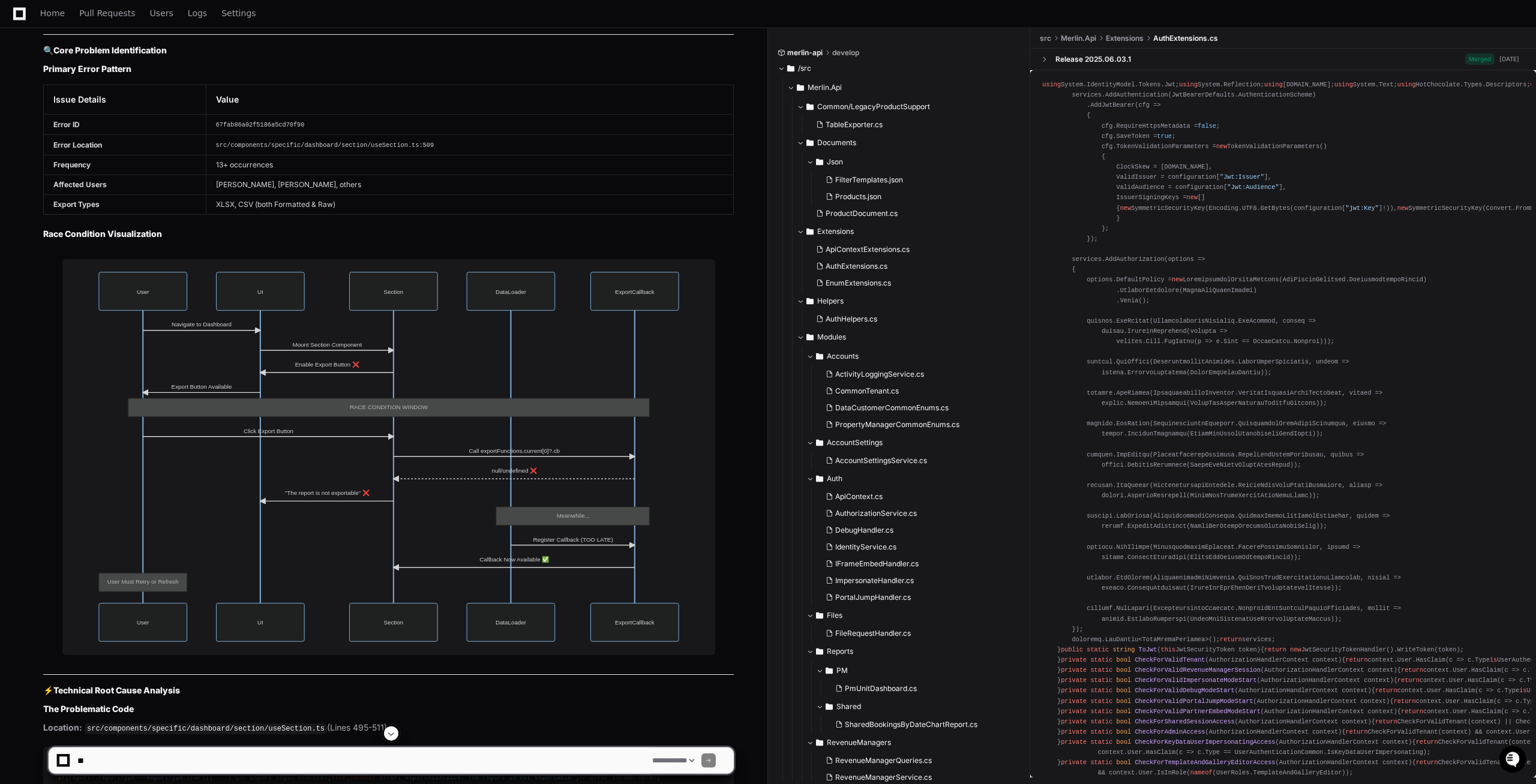
scroll to position [14748, 0]
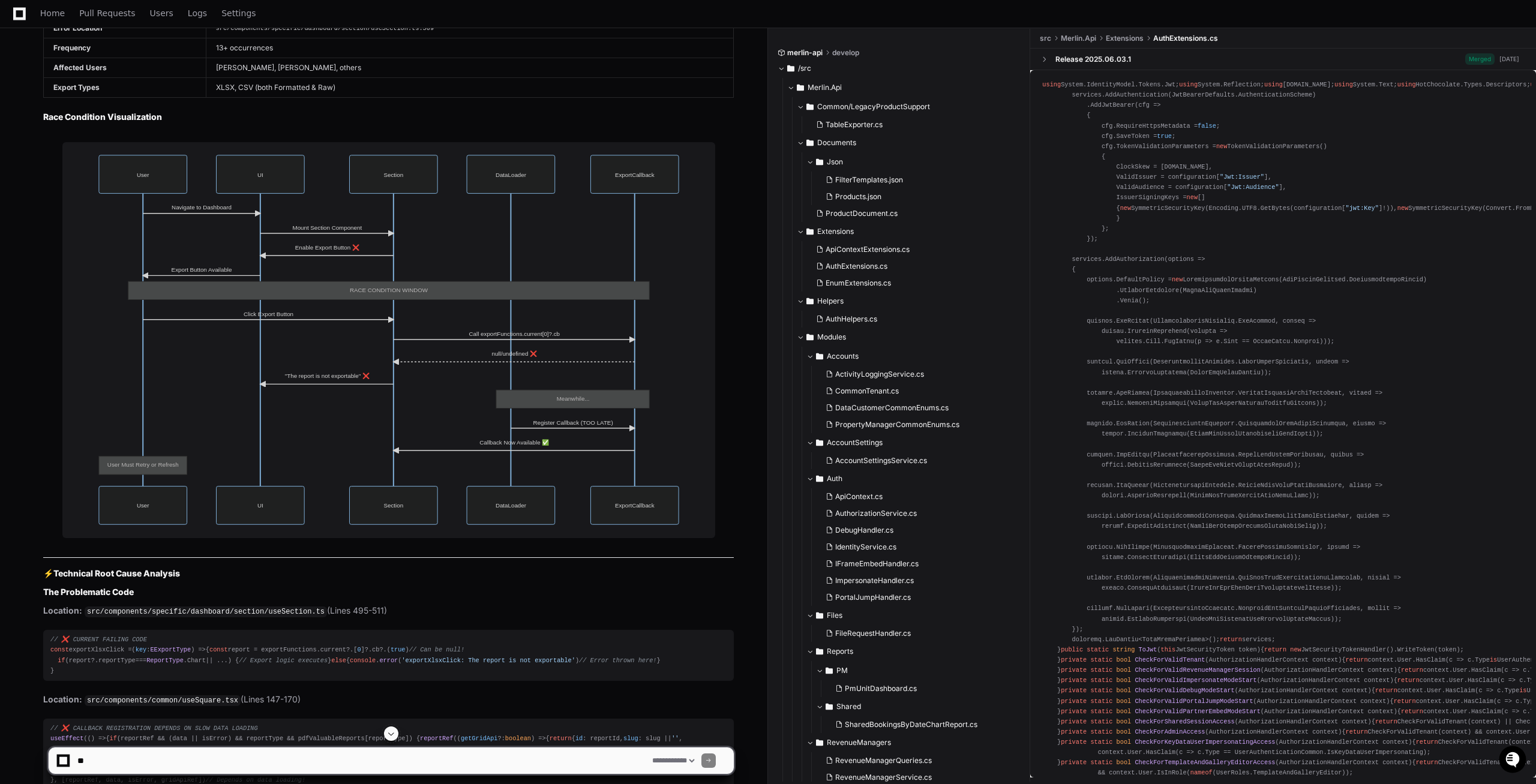
click at [396, 733] on span at bounding box center [392, 734] width 10 height 10
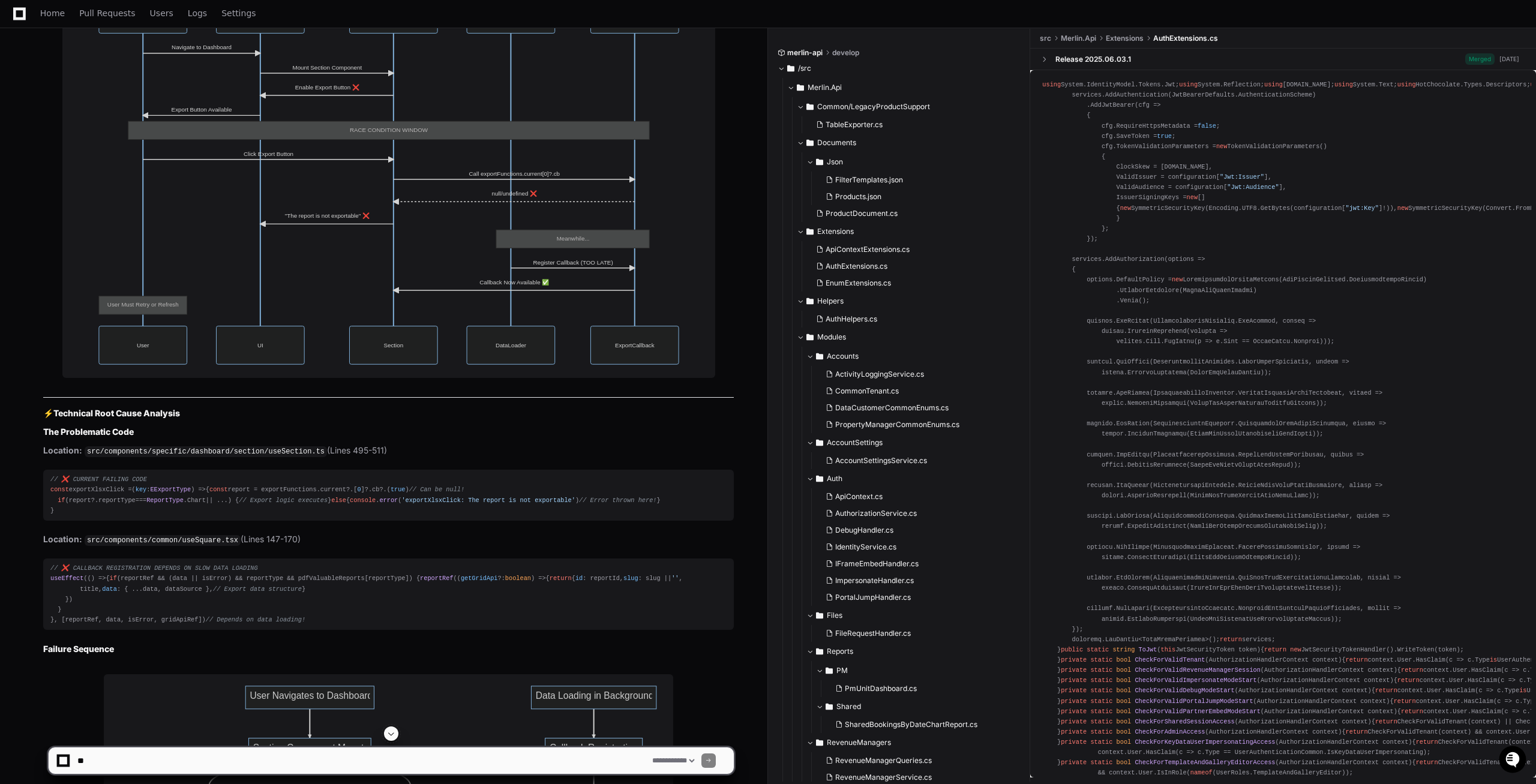
scroll to position [15511, 0]
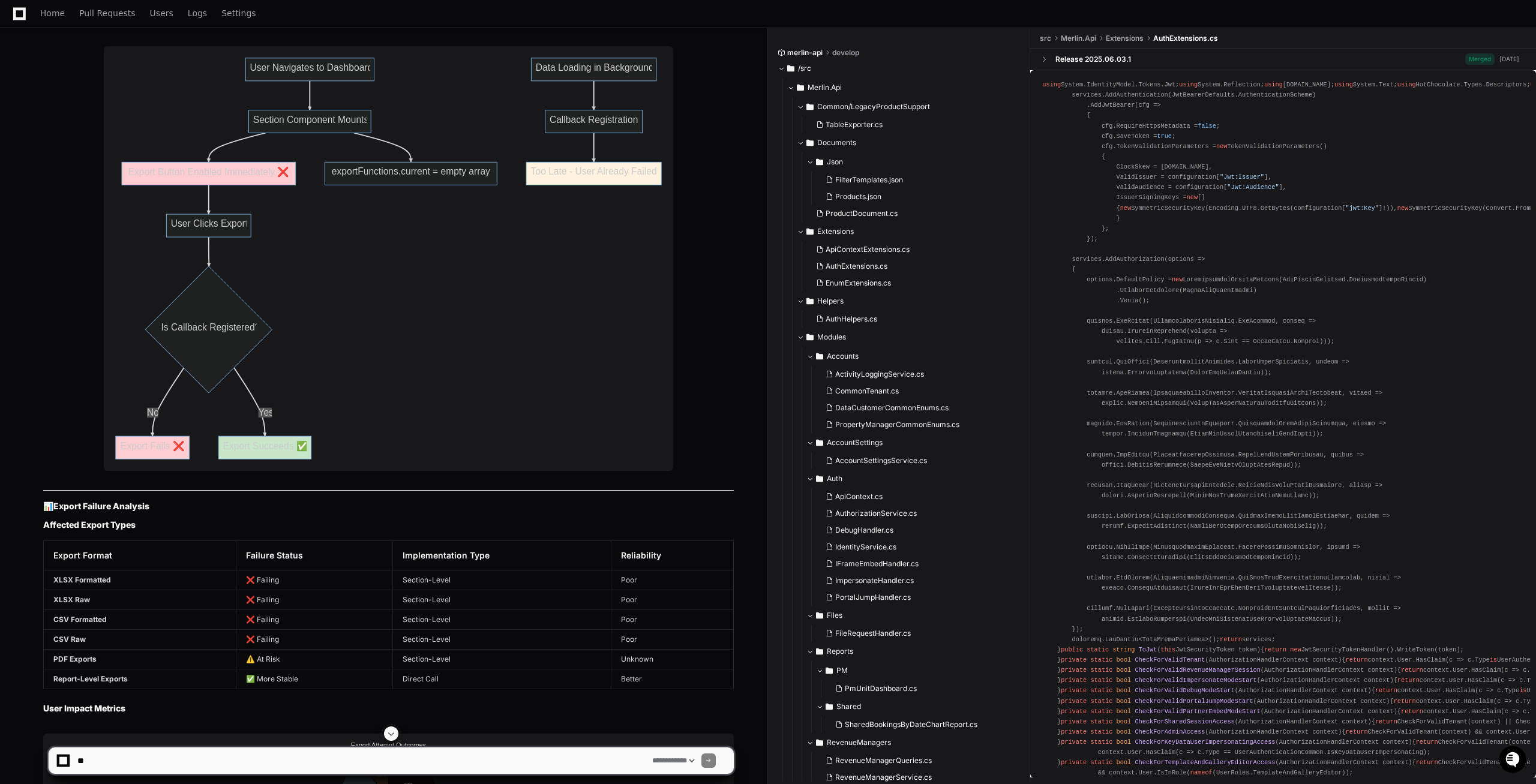
click at [392, 739] on button at bounding box center [392, 734] width 15 height 15
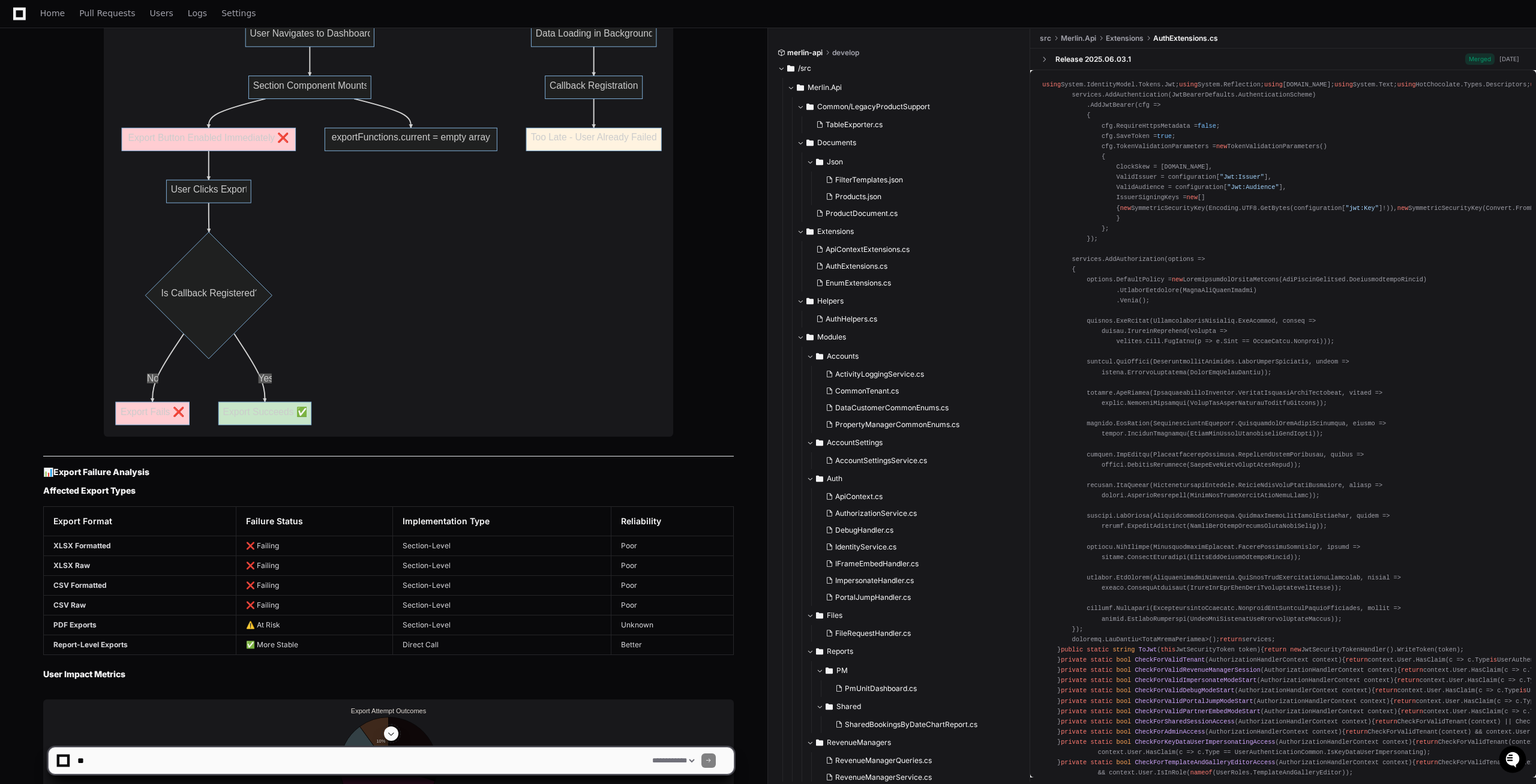
click at [392, 738] on app-app-chat-input "**********" at bounding box center [391, 750] width 687 height 48
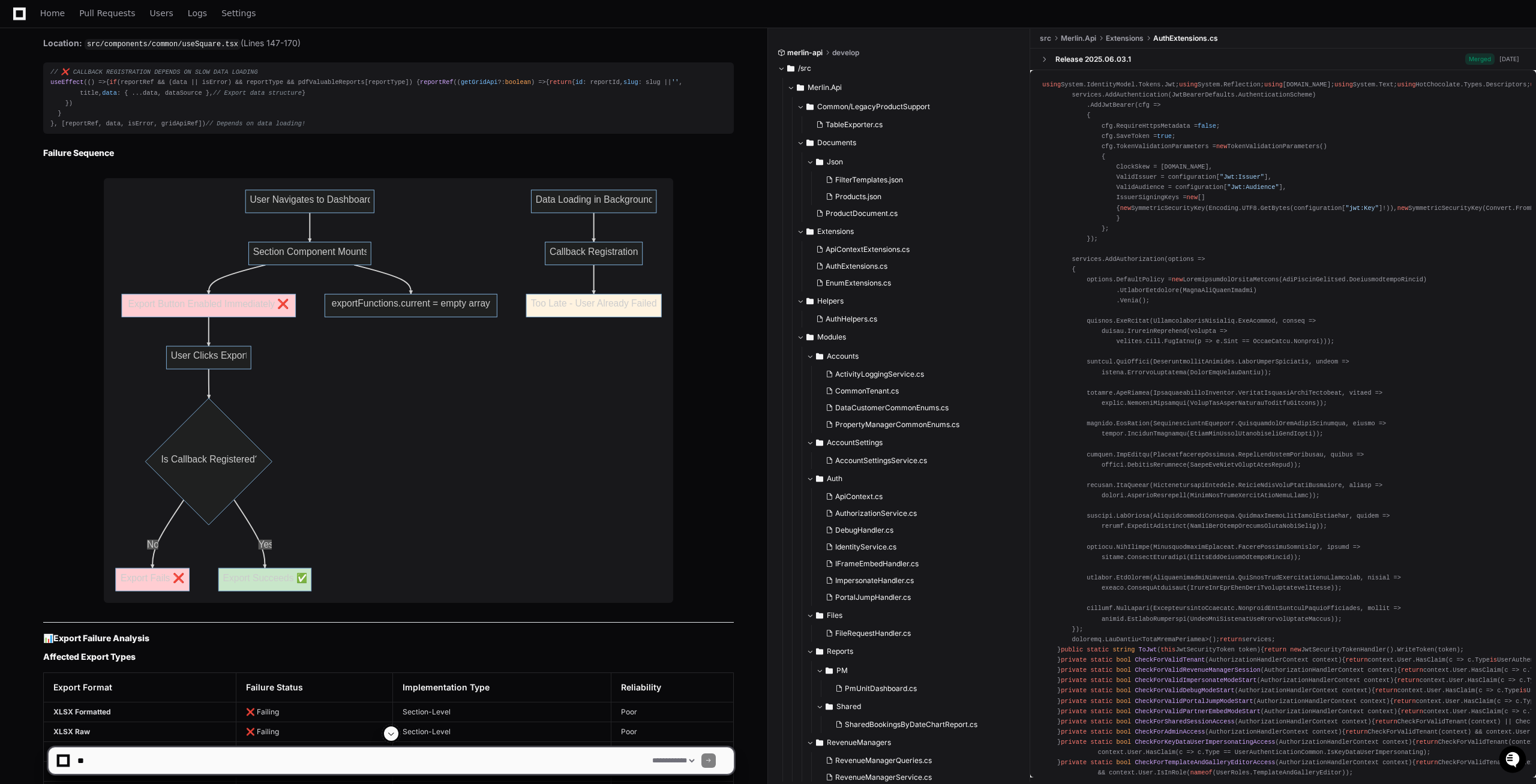
click at [392, 738] on app-app-chat-input "**********" at bounding box center [391, 750] width 687 height 48
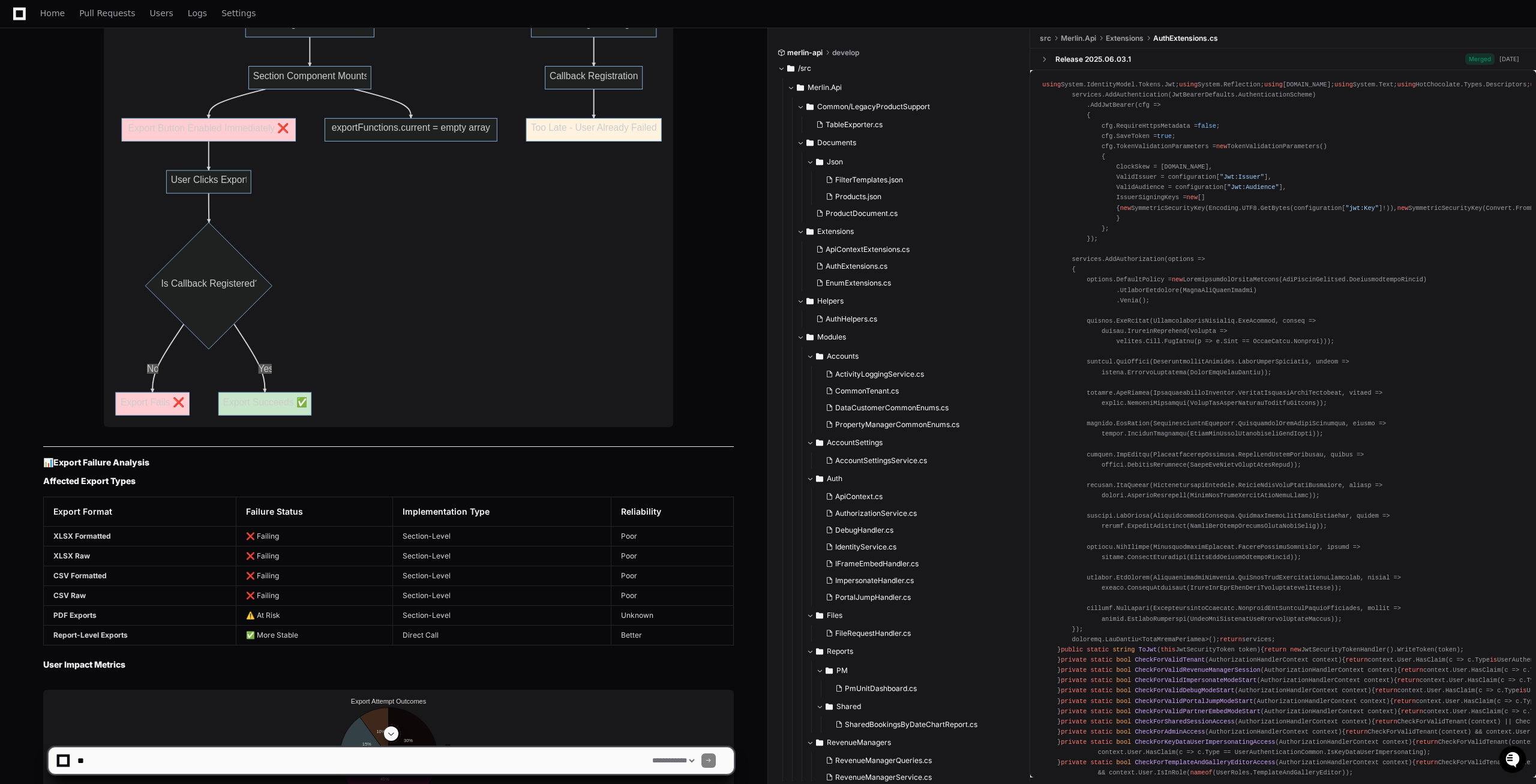
click at [392, 738] on span at bounding box center [392, 734] width 10 height 10
click at [392, 738] on app-app-chat-input "**********" at bounding box center [391, 750] width 687 height 48
click at [392, 738] on span at bounding box center [392, 734] width 10 height 10
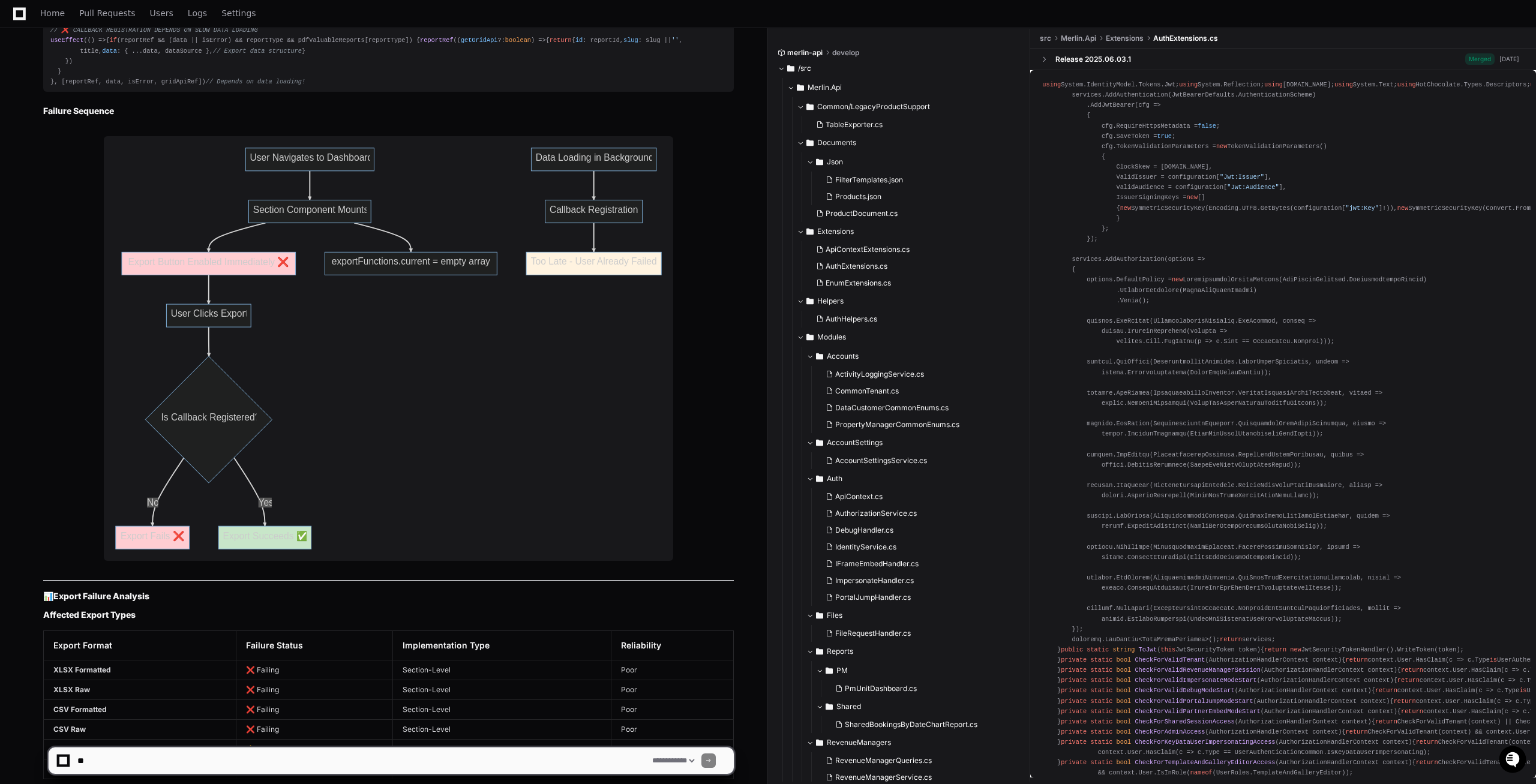
scroll to position [16238, 0]
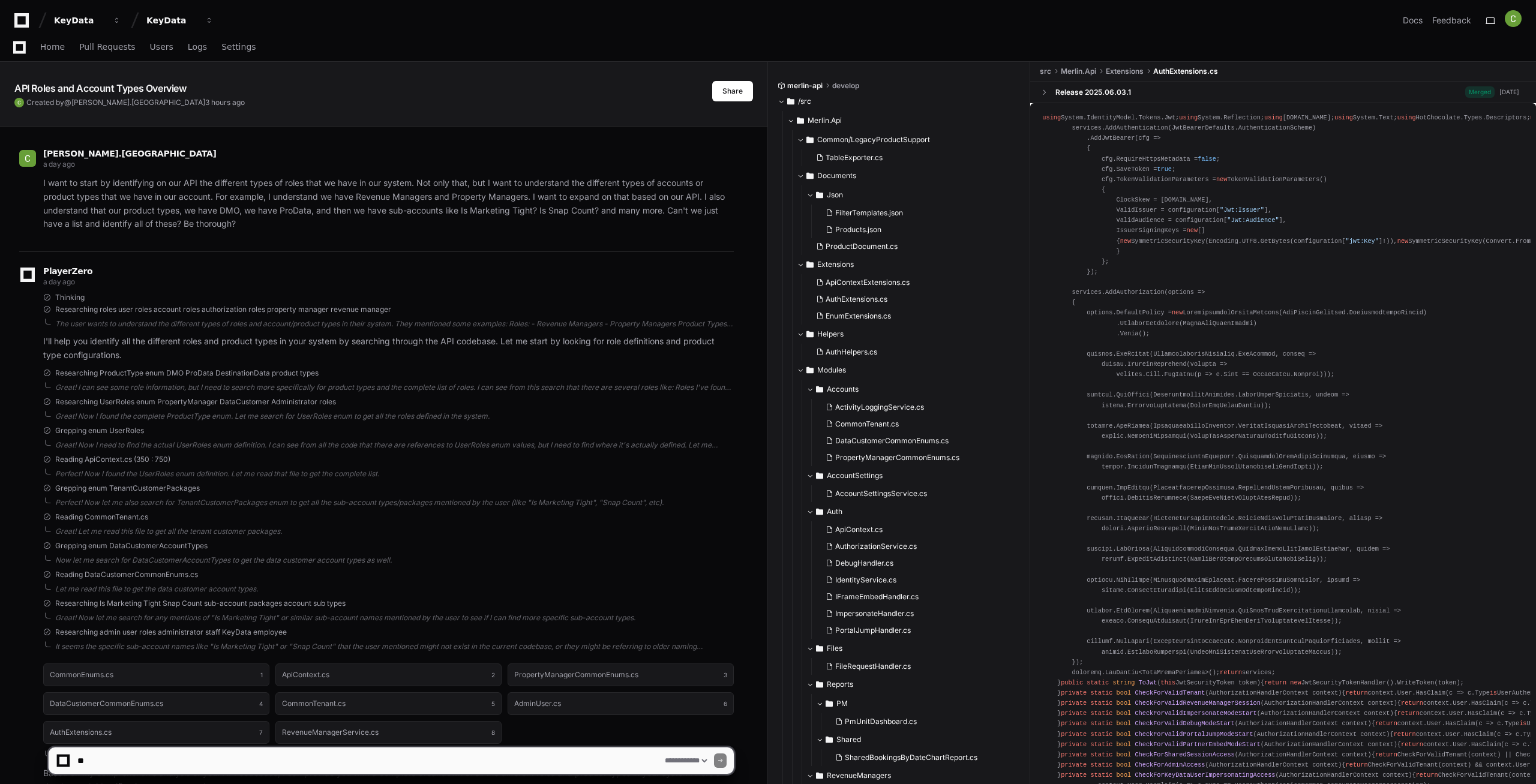
select select "*********"
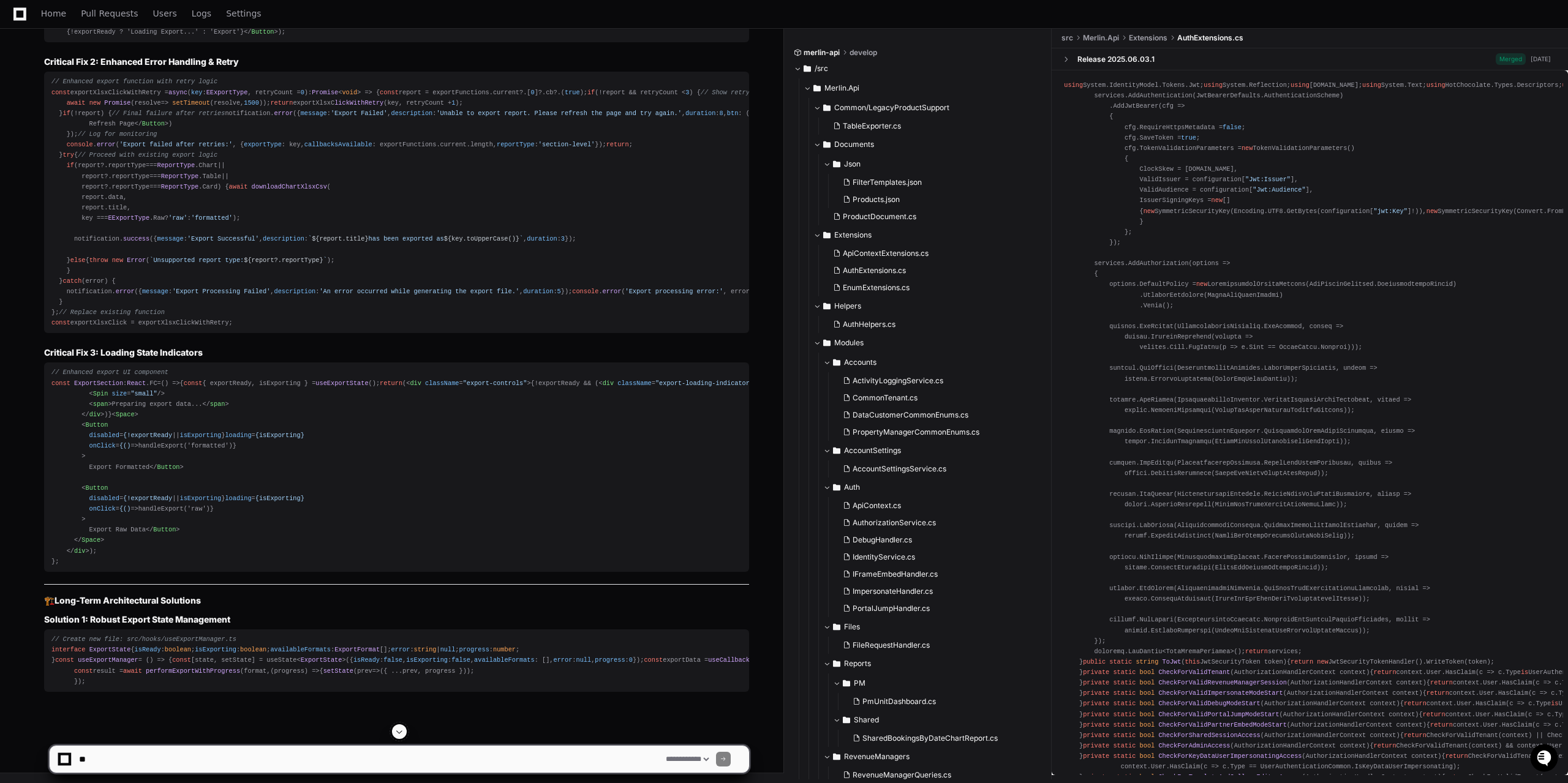
scroll to position [18247, 0]
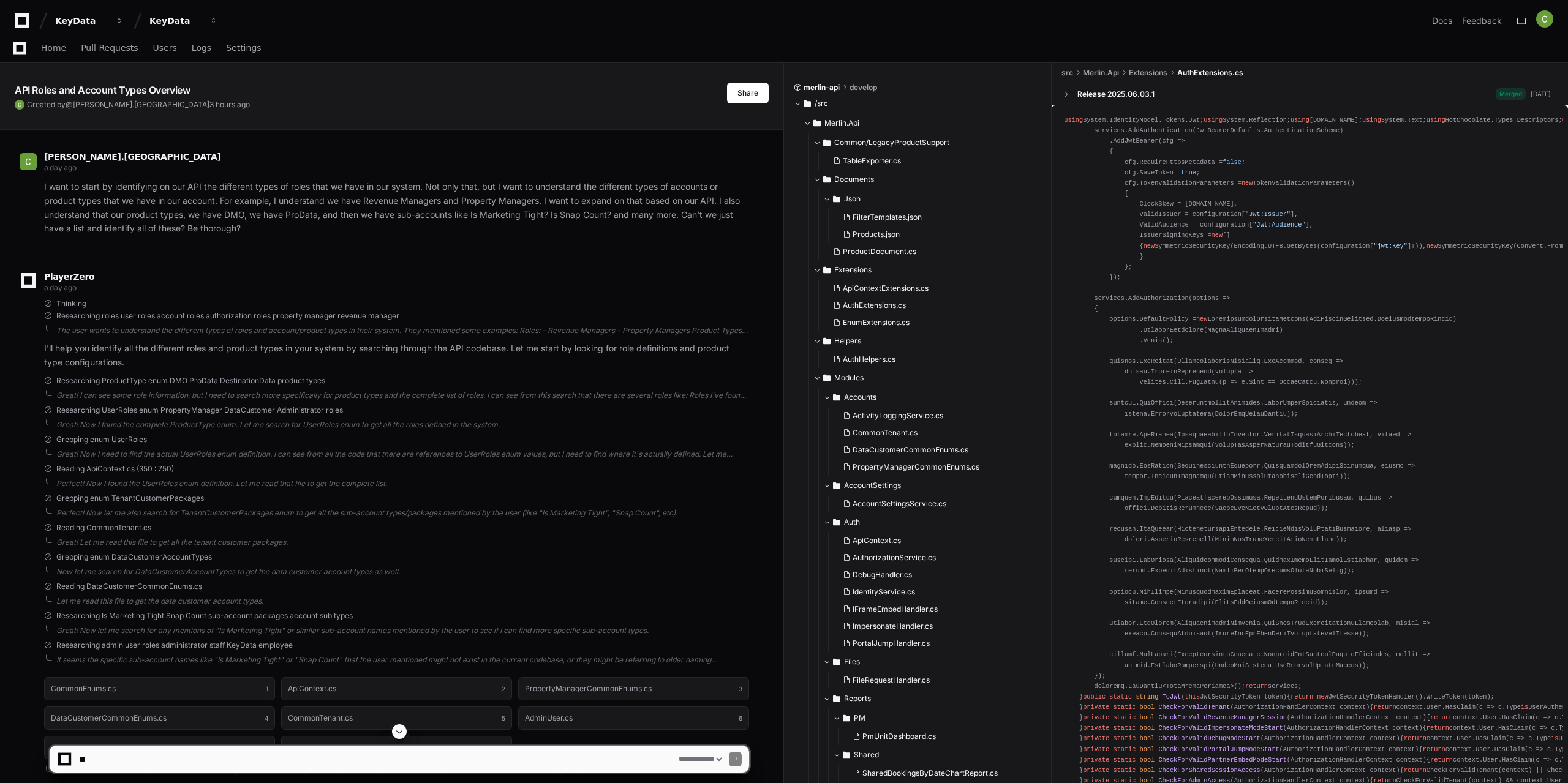
select select "*********"
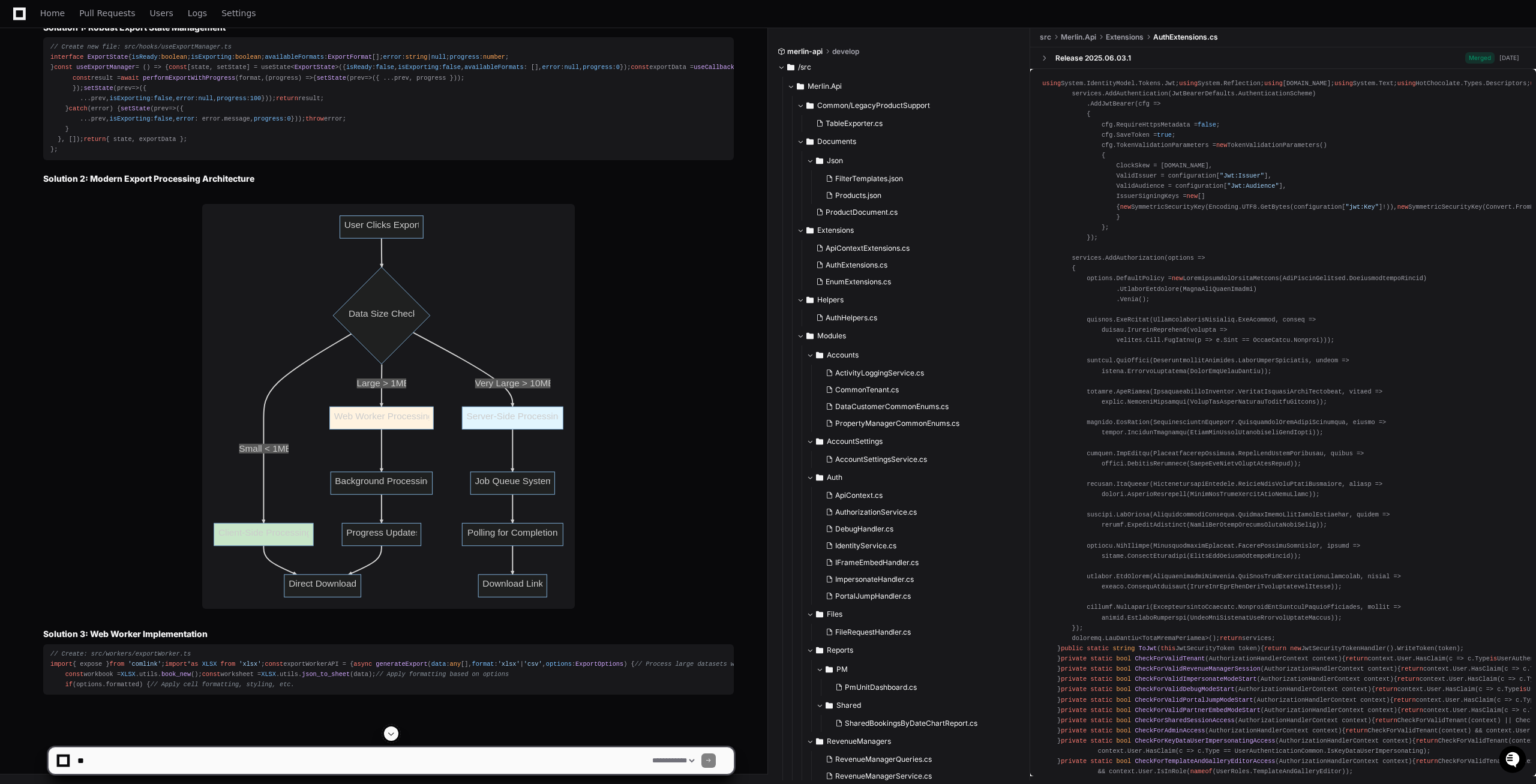
scroll to position [17545, 0]
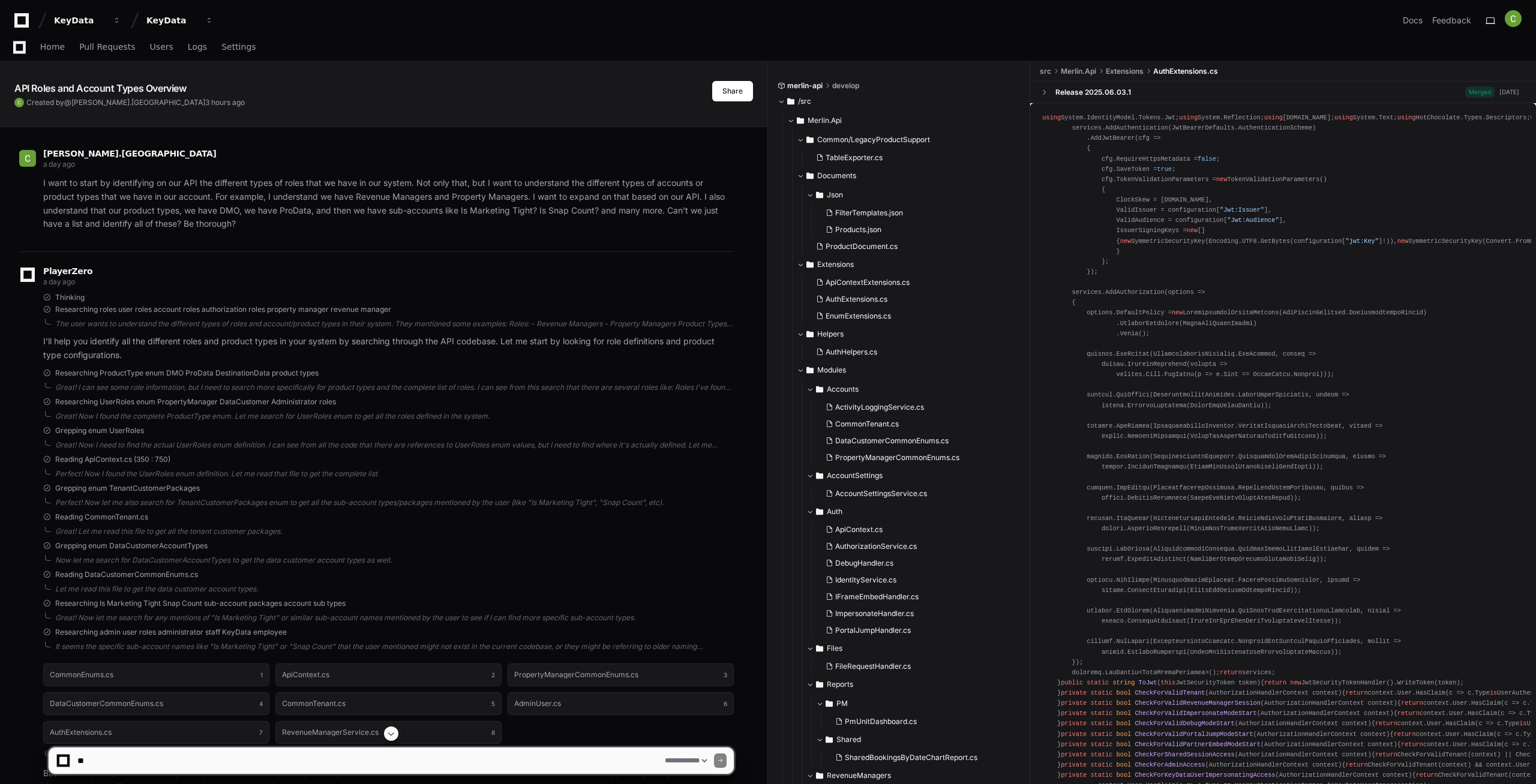
select select "*********"
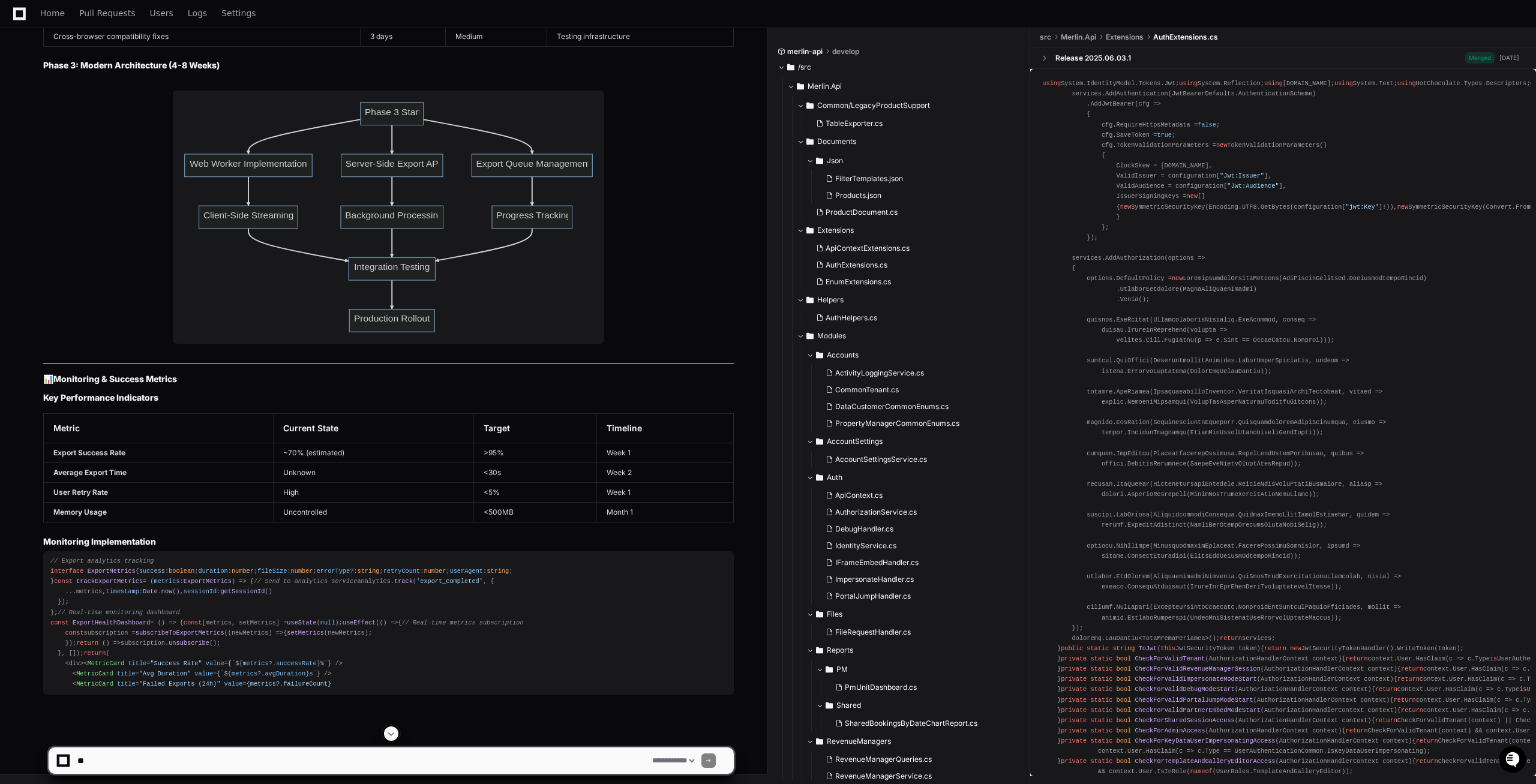
scroll to position [18926, 0]
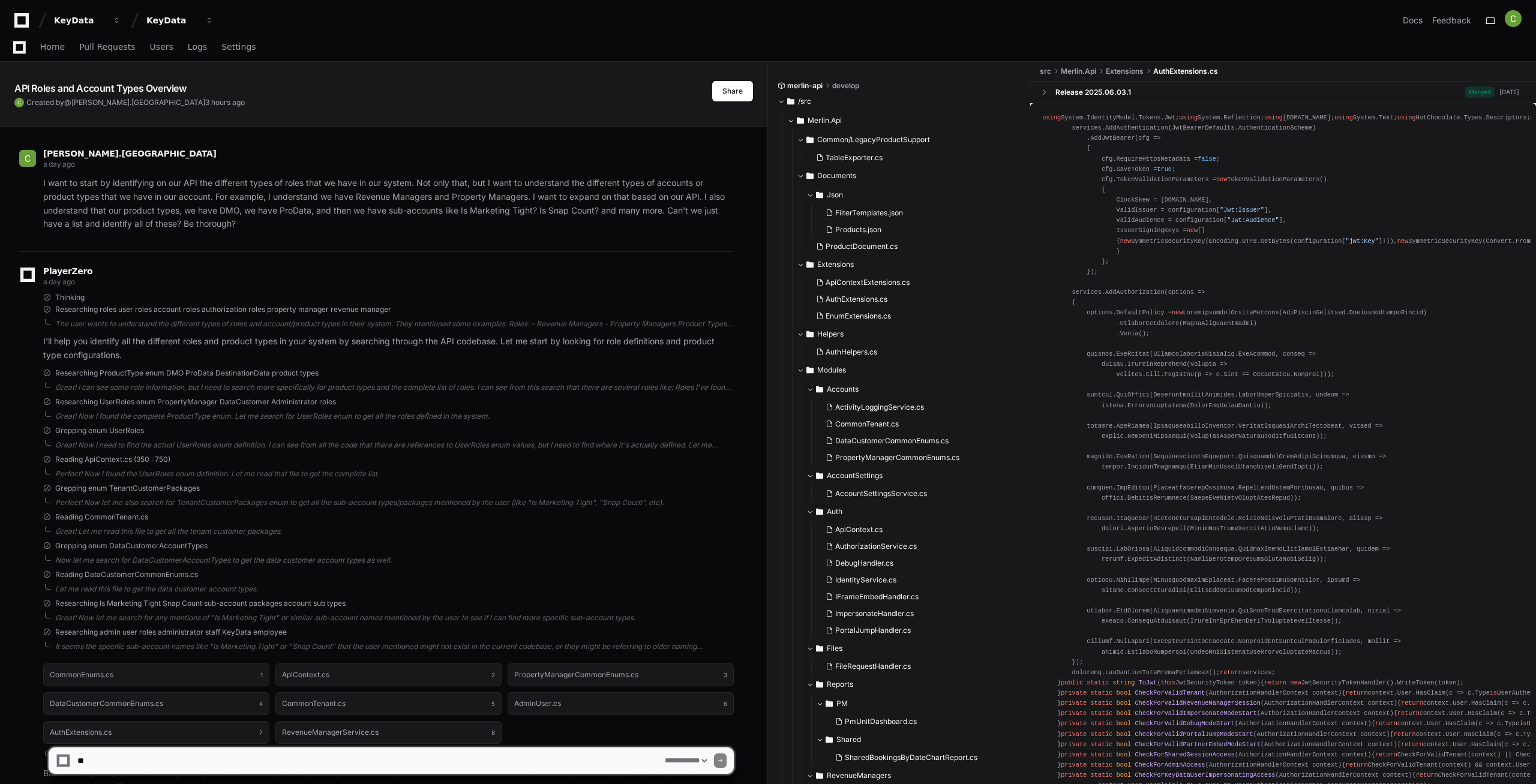
select select "*********"
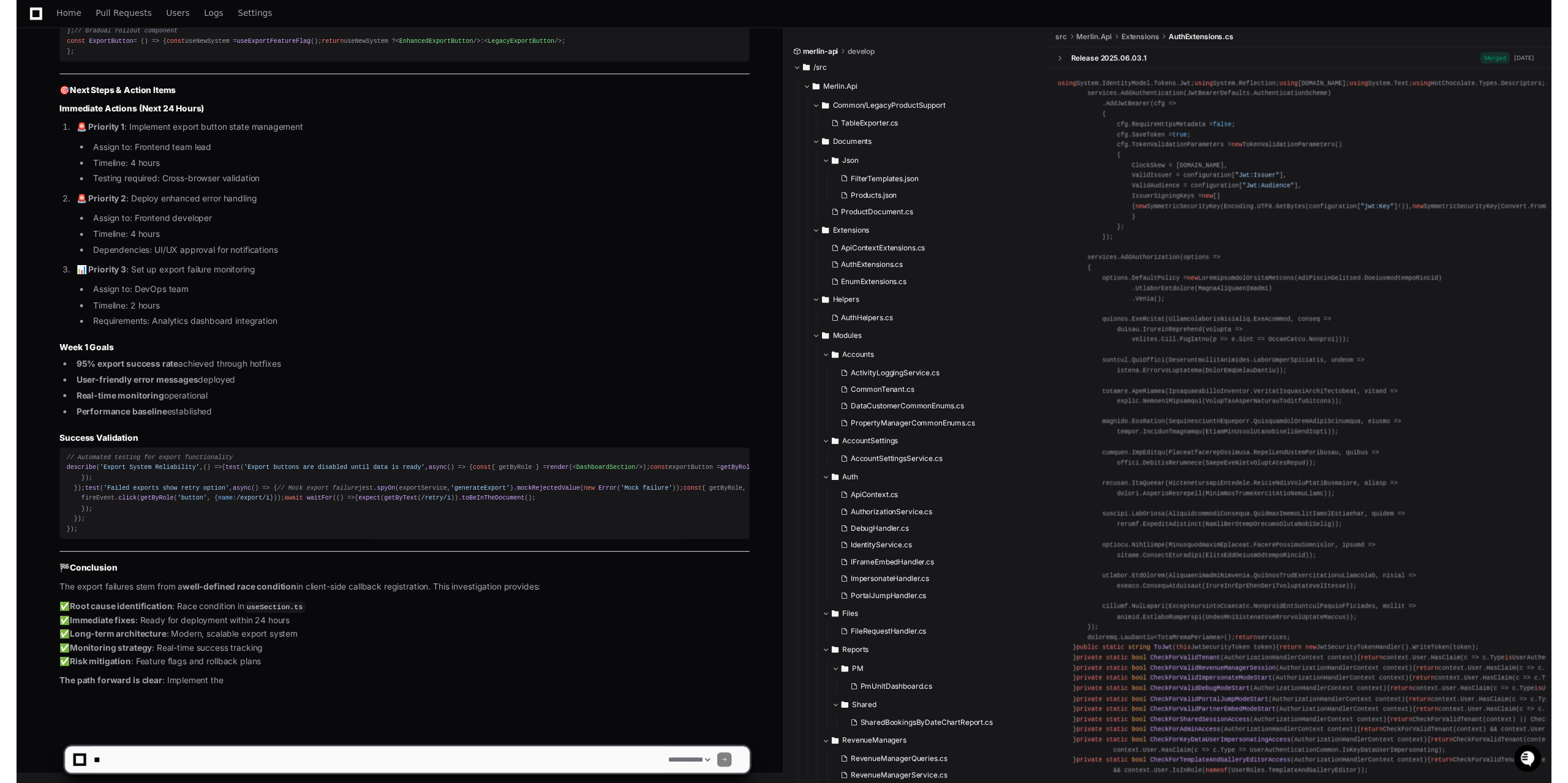
scroll to position [20617, 0]
